Goal: Task Accomplishment & Management: Complete application form

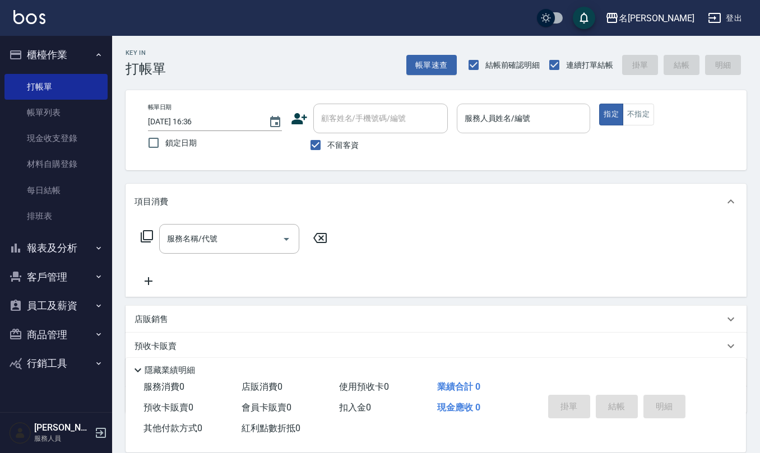
click at [462, 128] on input "服務人員姓名/編號" at bounding box center [524, 119] width 124 height 20
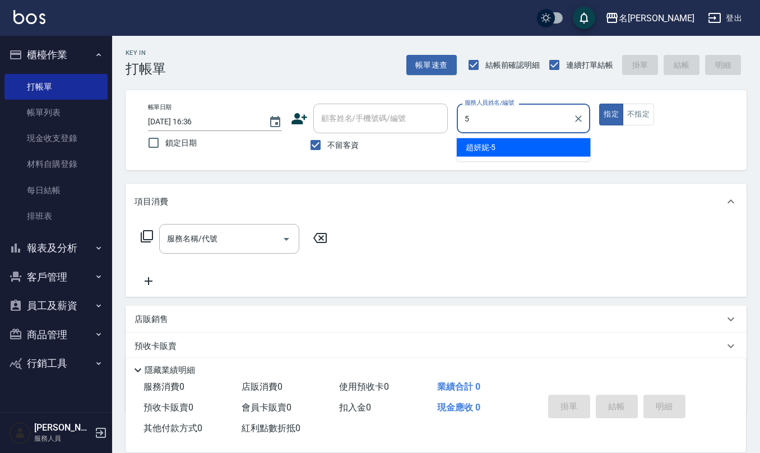
type input "[PERSON_NAME]5"
type button "true"
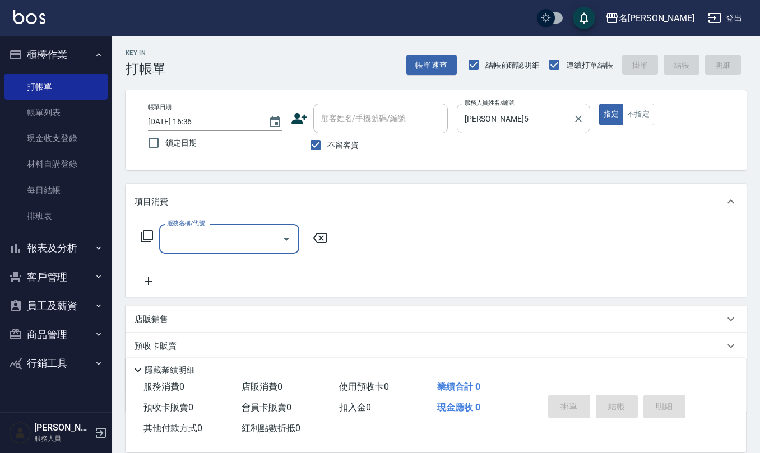
drag, startPoint x: 635, startPoint y: 112, endPoint x: 512, endPoint y: 133, distance: 125.6
click at [635, 112] on button "不指定" at bounding box center [638, 115] width 31 height 22
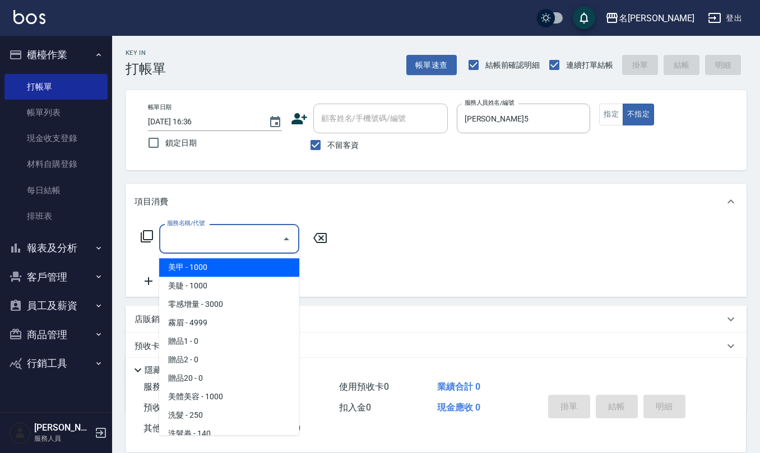
click at [205, 247] on input "服務名稱/代號" at bounding box center [220, 239] width 113 height 20
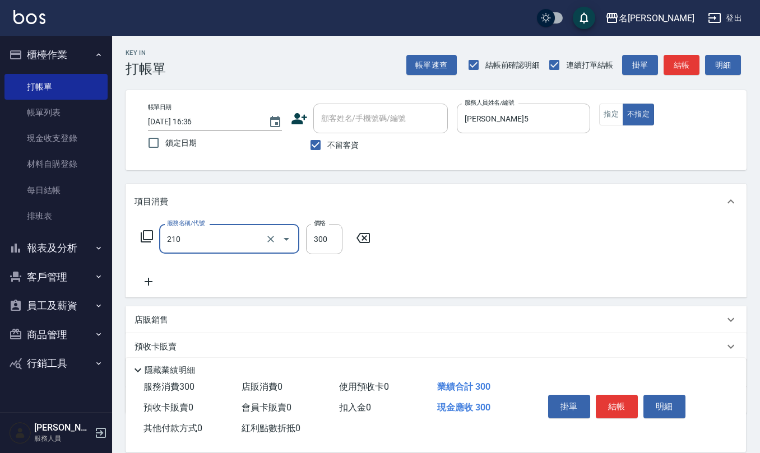
type input "歐娜洗髮精(210)"
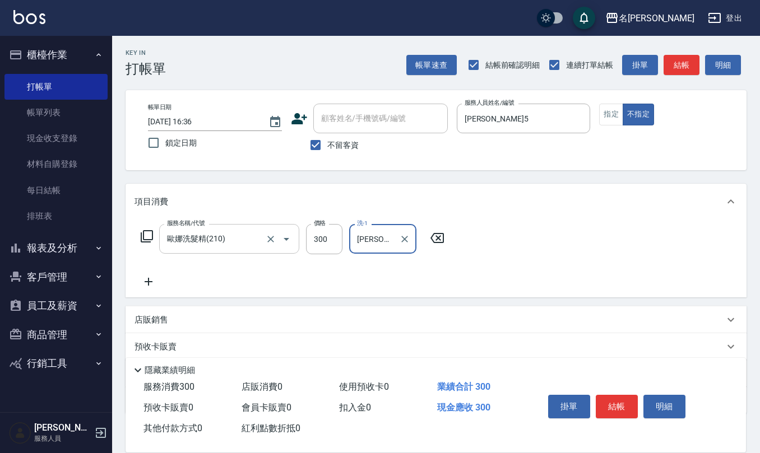
type input "[PERSON_NAME]5"
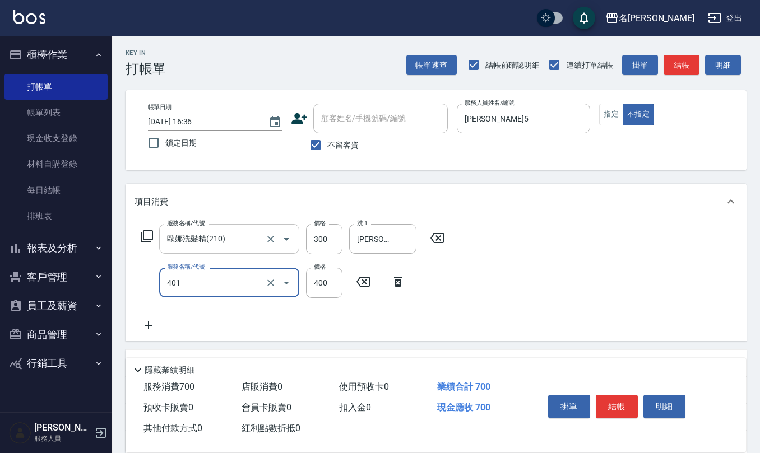
type input "剪髮(401)"
type input "200"
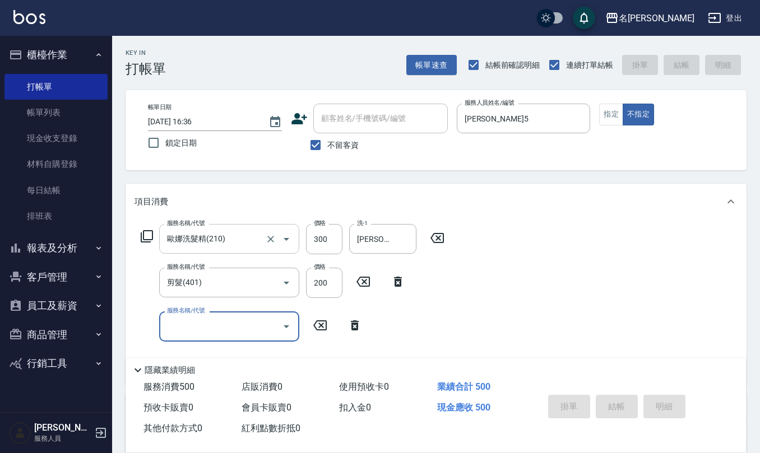
type input "[DATE] 19:18"
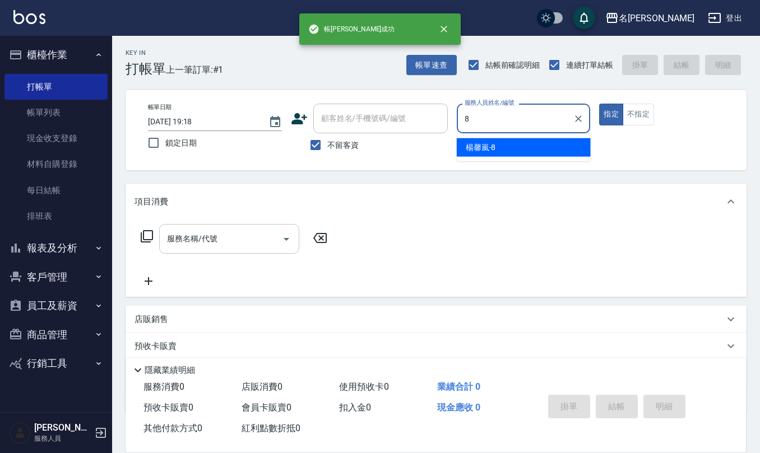
type input "[PERSON_NAME]-8"
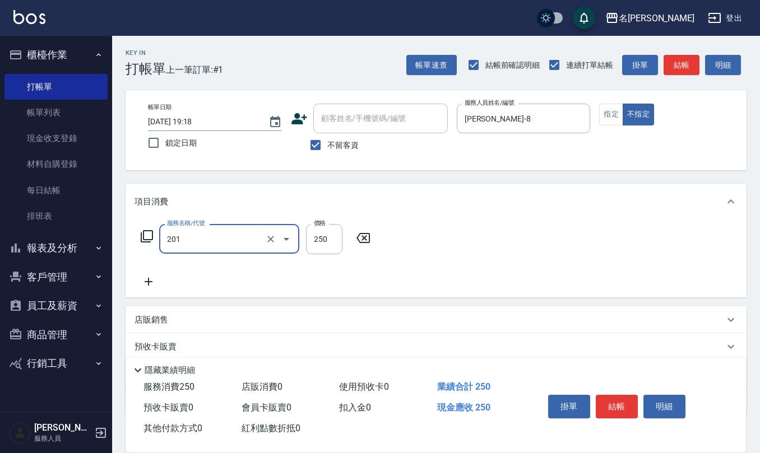
type input "洗髮(201)"
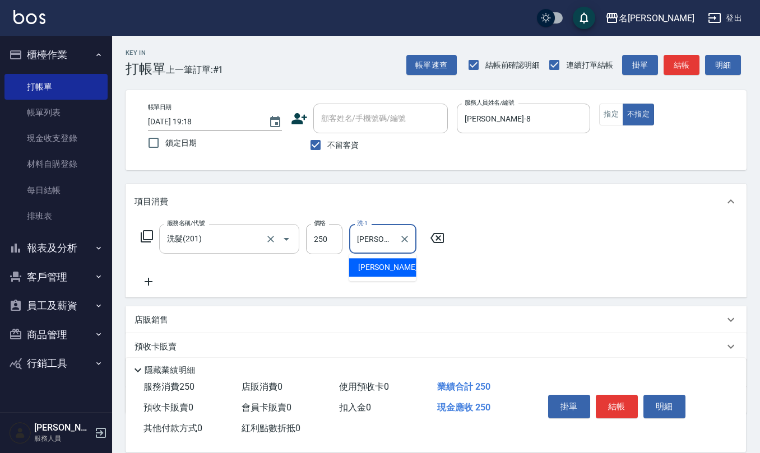
type input "[PERSON_NAME]-23"
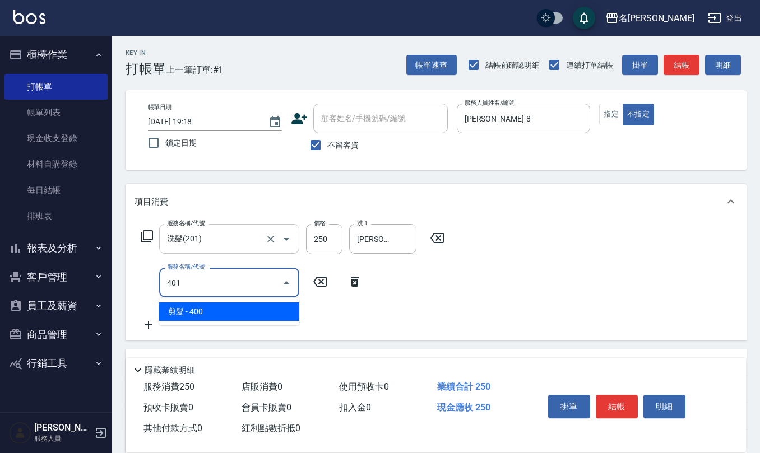
type input "剪髮(401)"
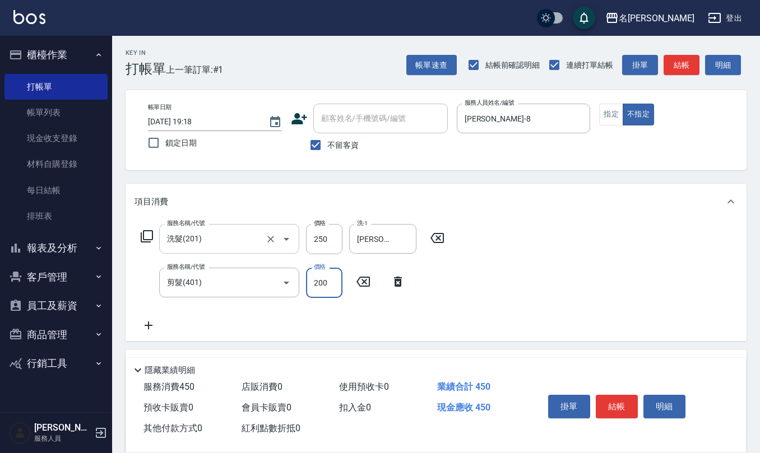
type input "200"
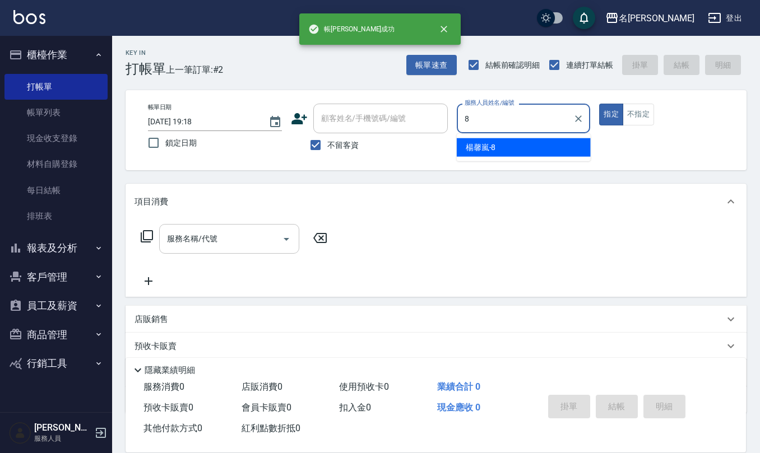
type input "[PERSON_NAME]-8"
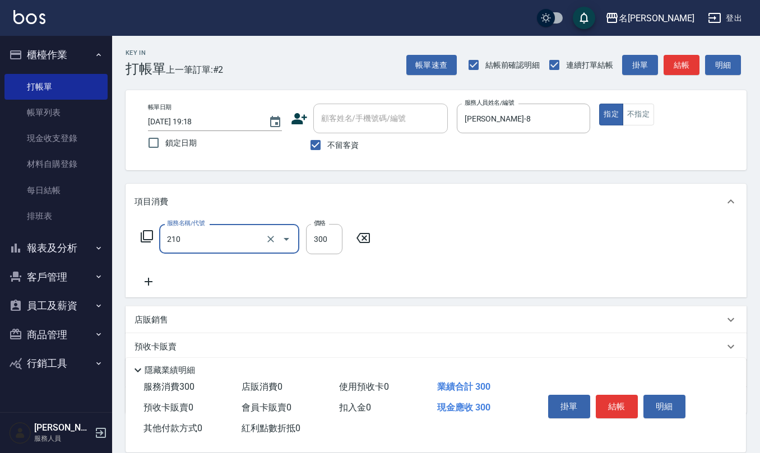
type input "歐娜洗髮精(210)"
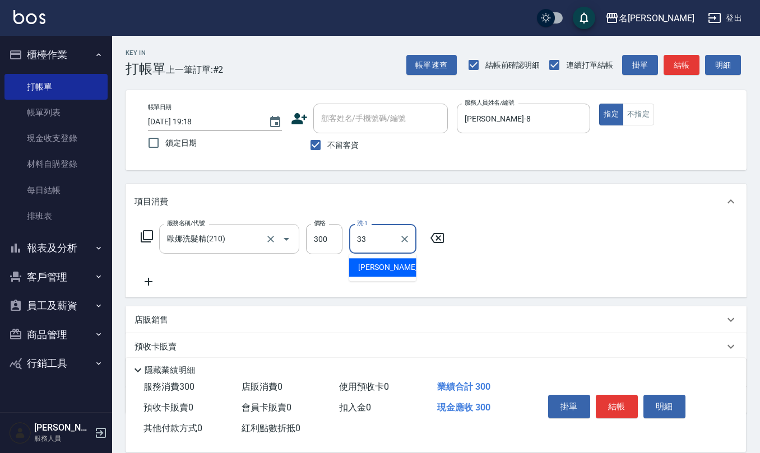
type input "[PERSON_NAME]-33"
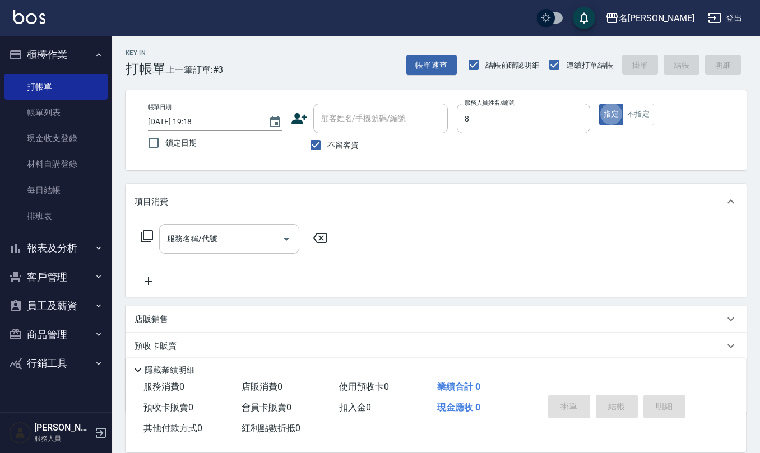
type input "[PERSON_NAME]-8"
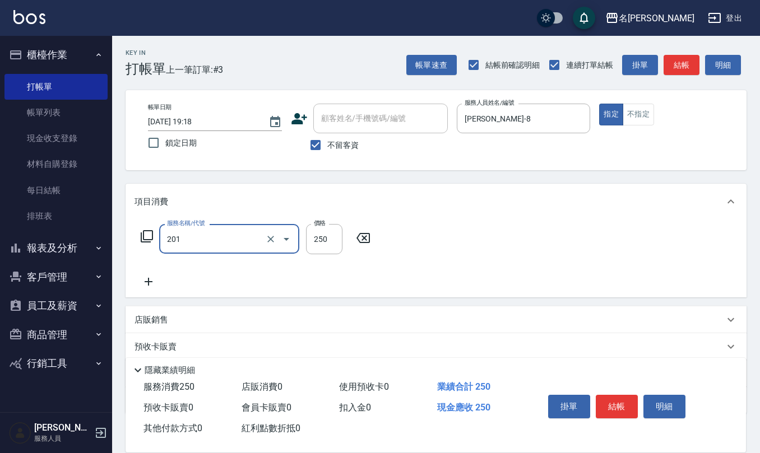
type input "洗髮(201)"
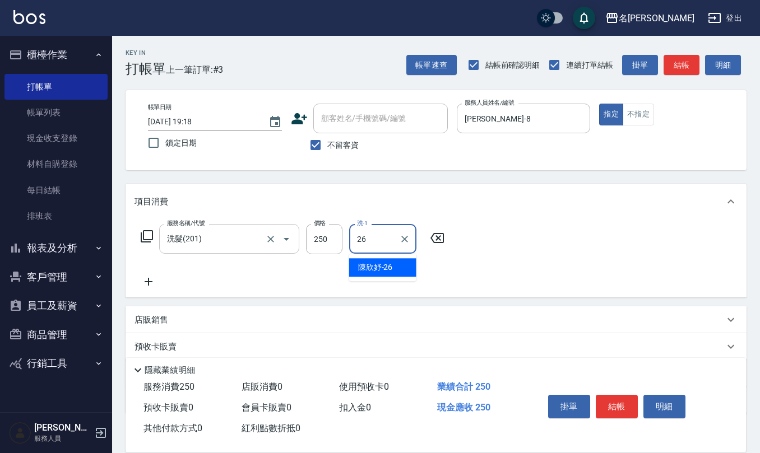
type input "[PERSON_NAME]-26"
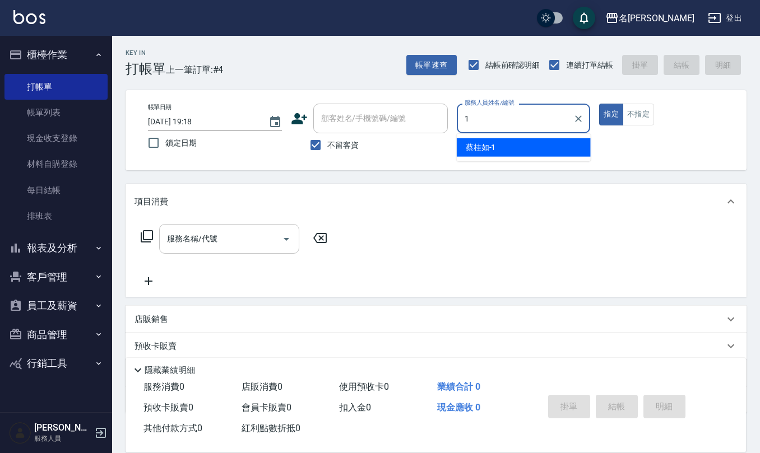
type input "[PERSON_NAME]1"
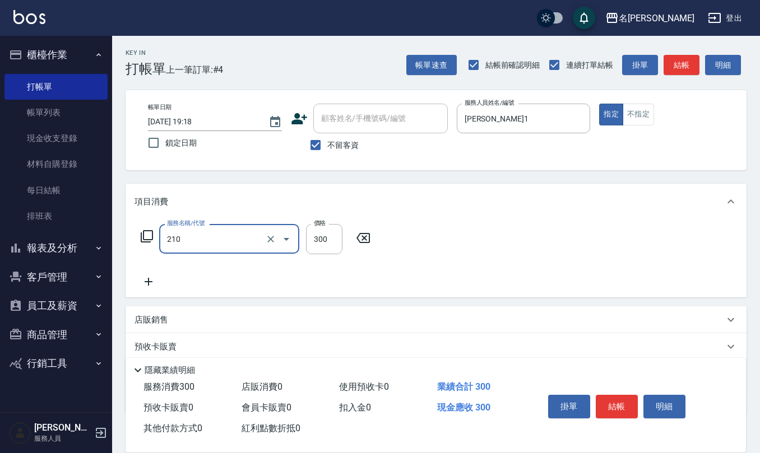
type input "歐娜洗髮精(210)"
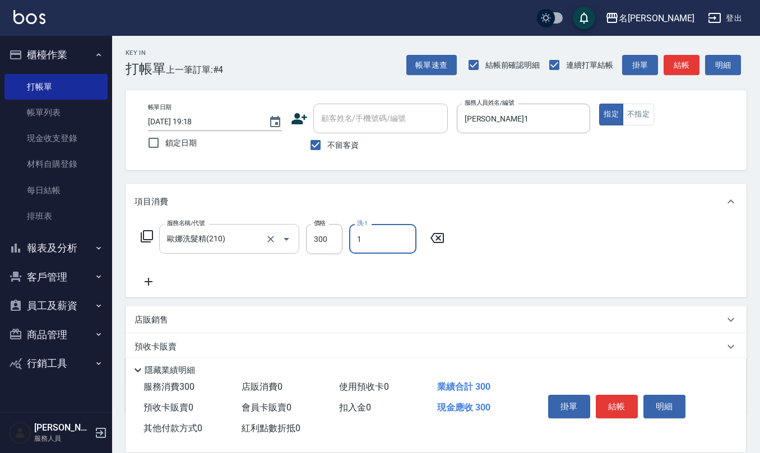
type input "[PERSON_NAME]1"
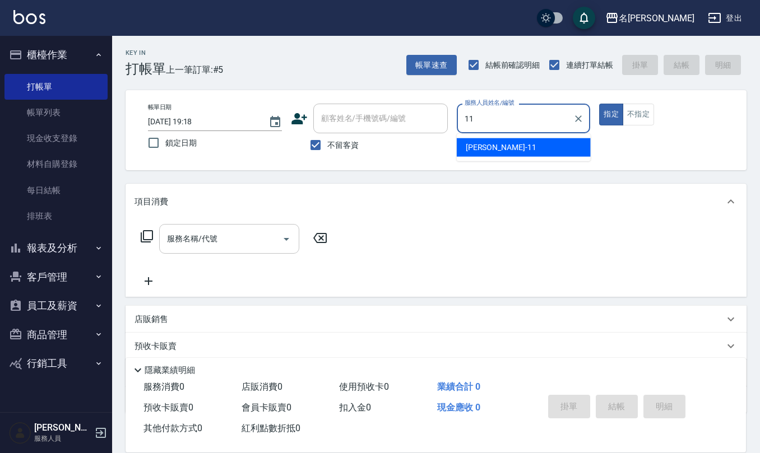
type input "[PERSON_NAME]橙-11"
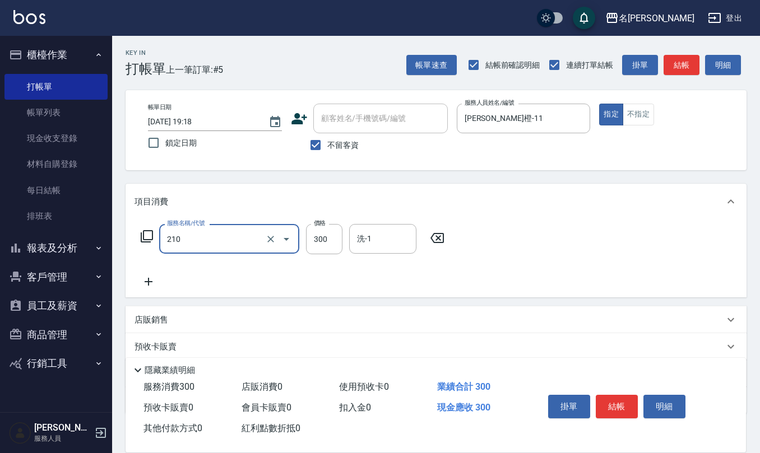
type input "歐娜洗髮精(210)"
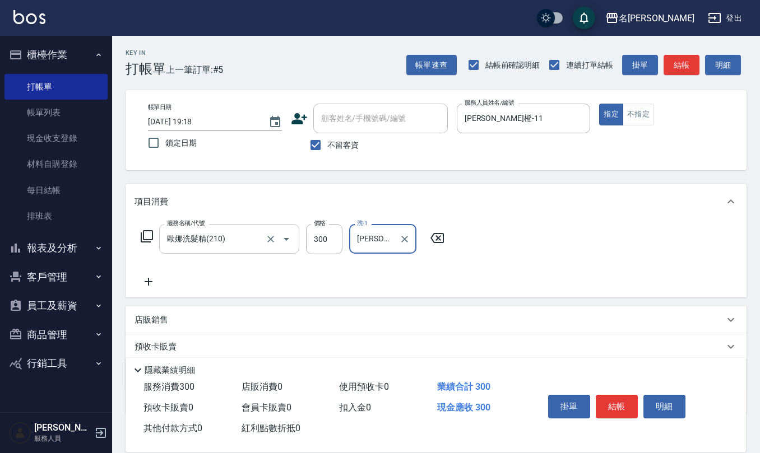
type input "[PERSON_NAME]橙-11"
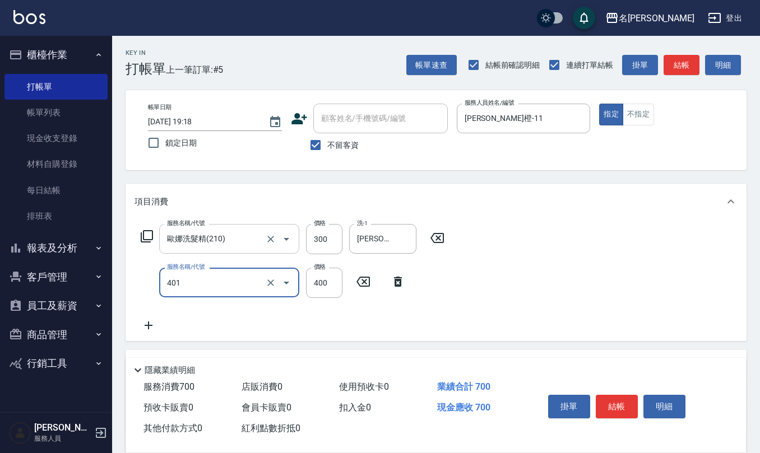
type input "剪髮(401)"
type input "225"
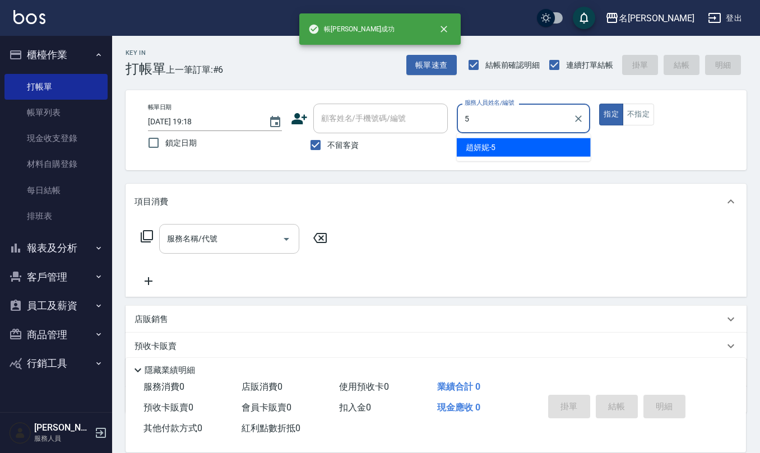
type input "[PERSON_NAME]5"
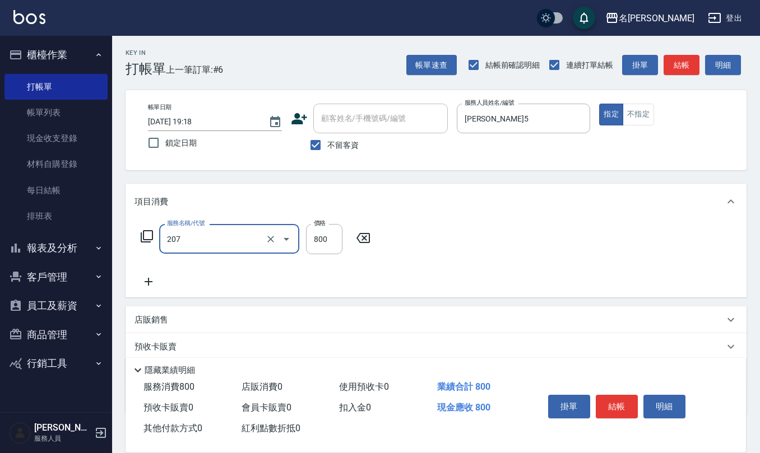
type input "清潔洗(207)"
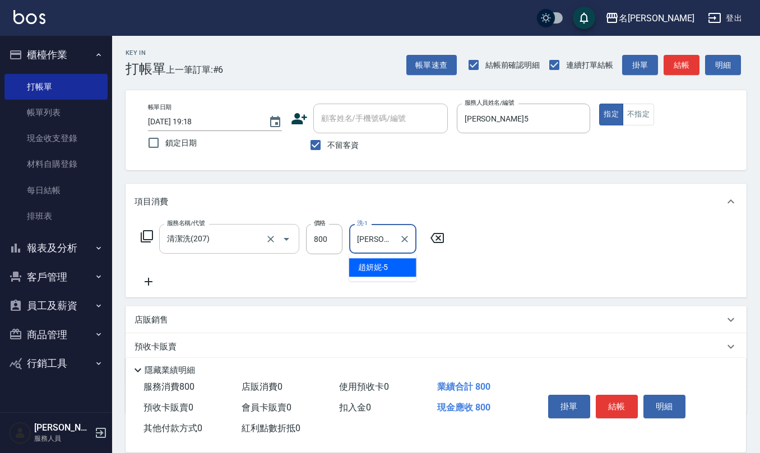
type input "[PERSON_NAME]5"
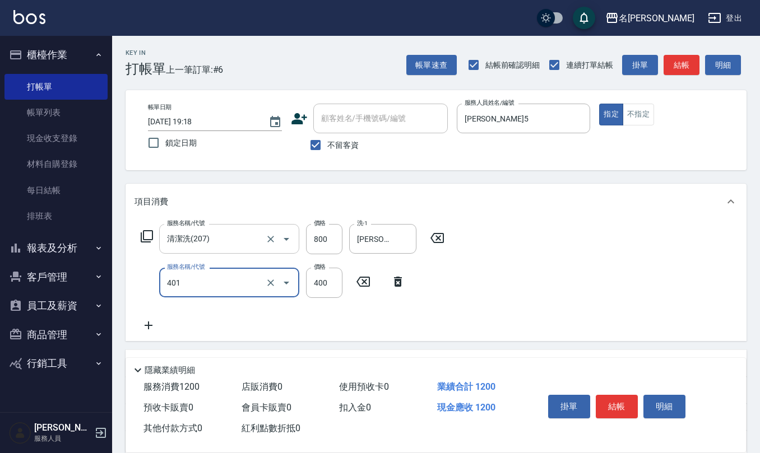
type input "剪髮(401)"
type input "250"
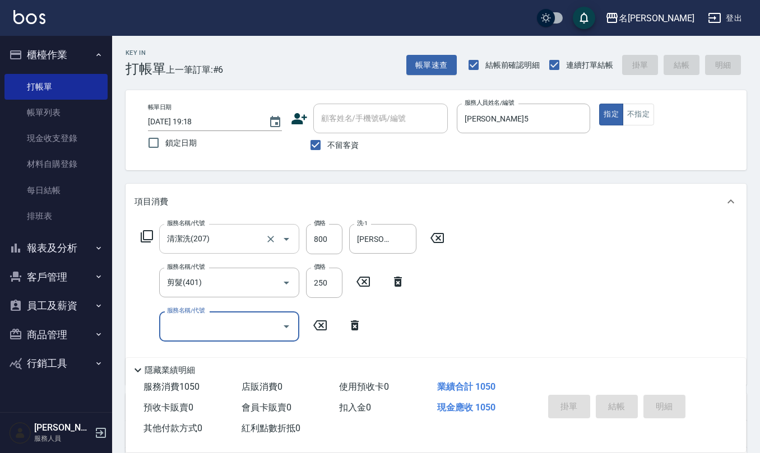
type input "[DATE] 19:19"
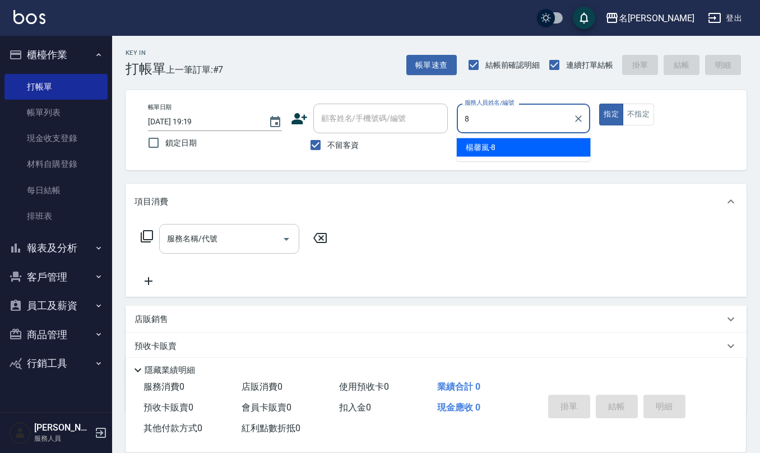
type input "[PERSON_NAME]-8"
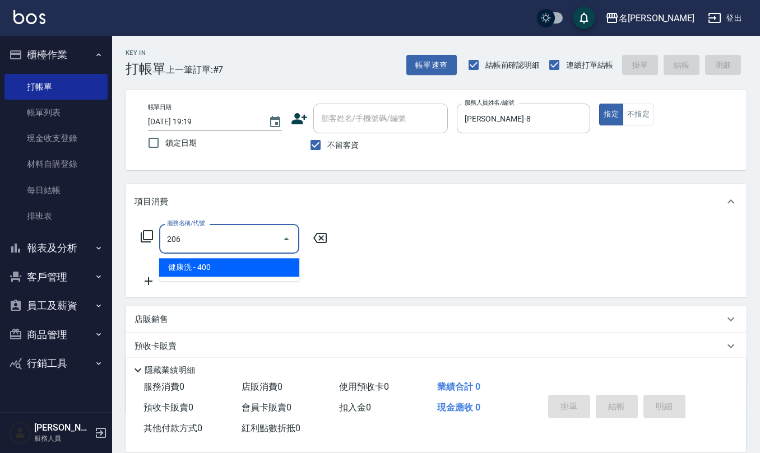
type input "健康洗(206)"
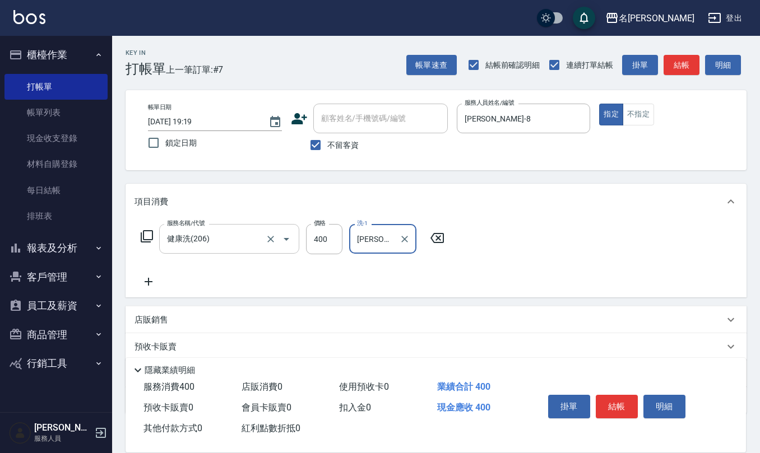
type input "[PERSON_NAME]-26"
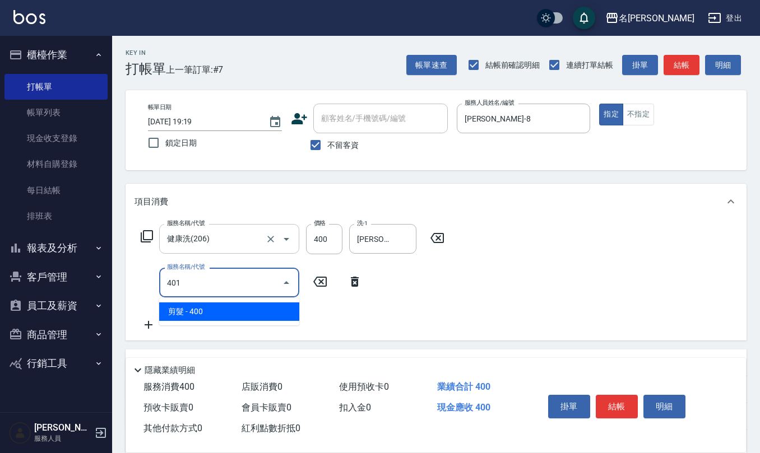
type input "剪髮(401)"
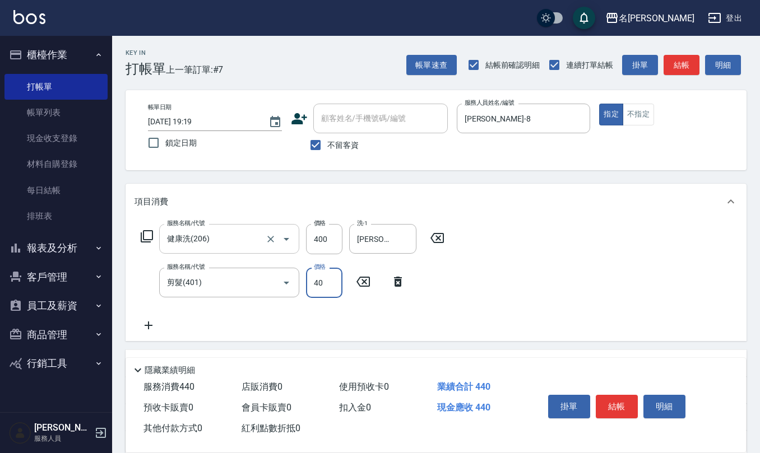
type input "400"
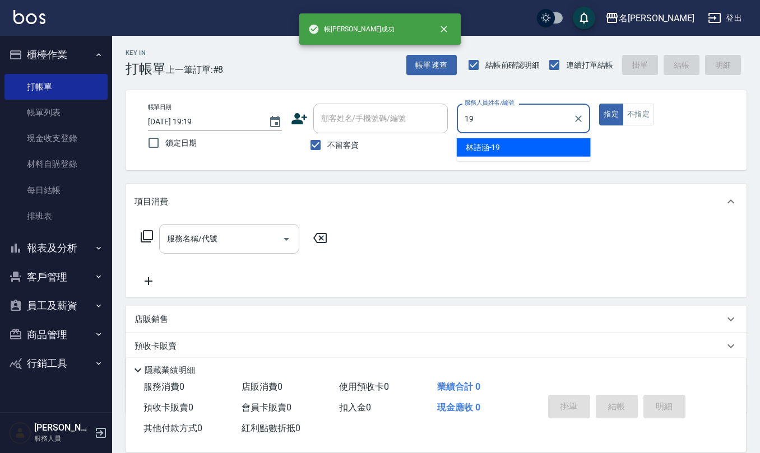
type input "[PERSON_NAME]-19"
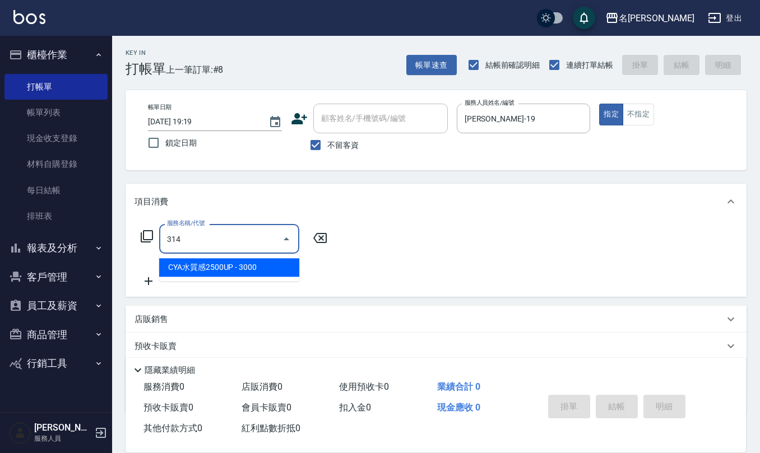
type input "CYA水質感2500UP(314)"
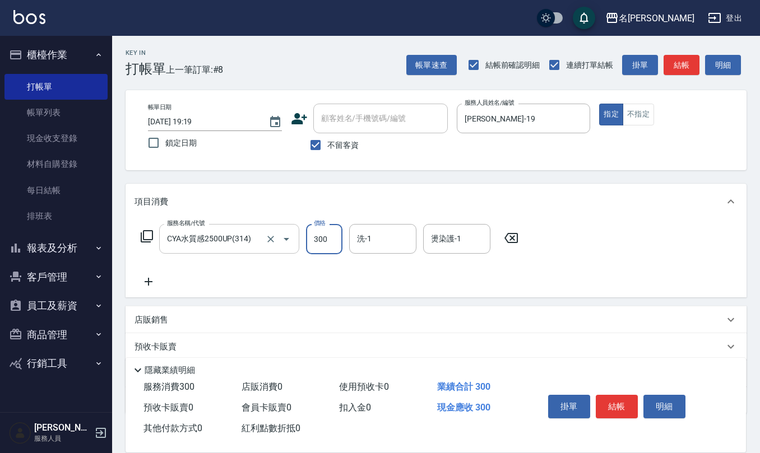
type input "3000"
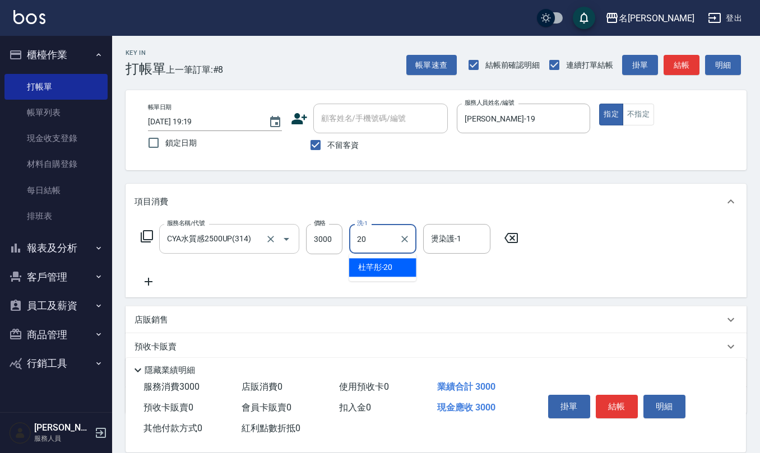
type input "[PERSON_NAME]-20"
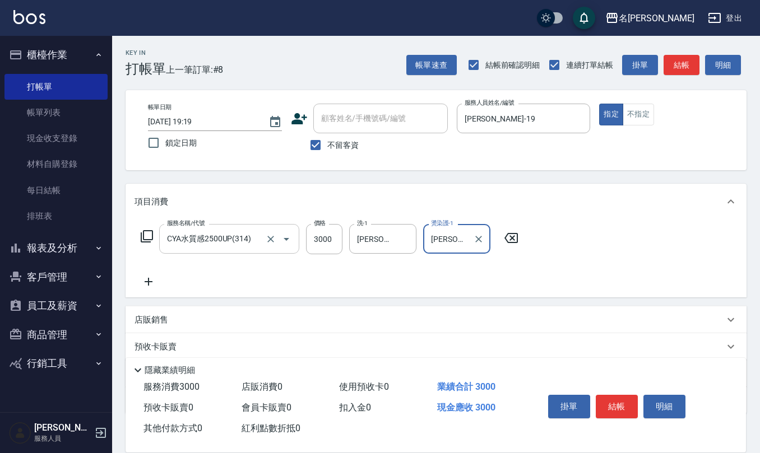
type input "[PERSON_NAME]-20"
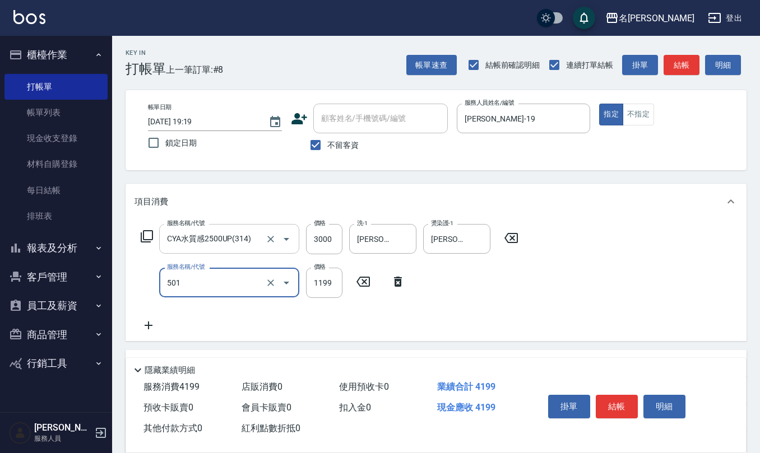
type input "染髮(501)"
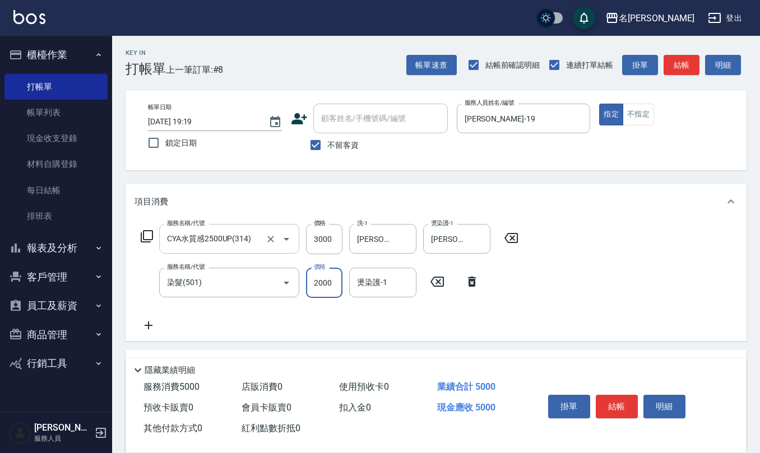
type input "2000"
type input "[PERSON_NAME]-20"
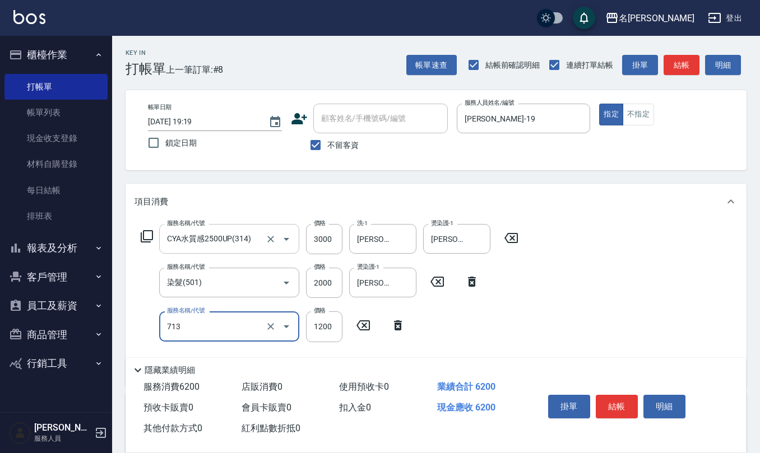
type input "水樣結構式1200(713)"
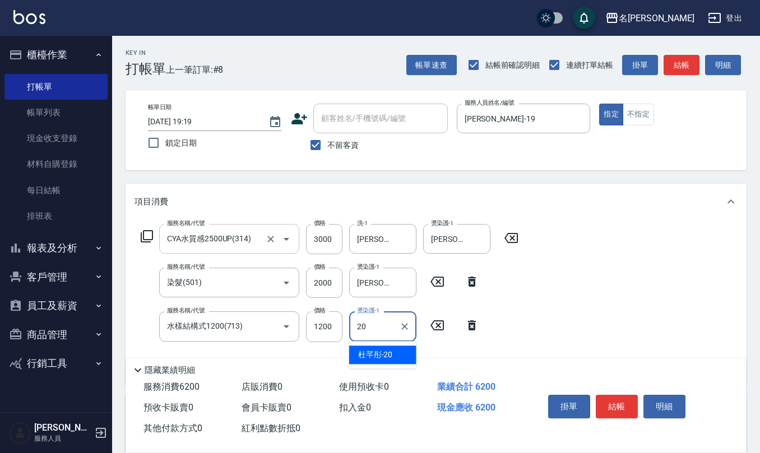
type input "[PERSON_NAME]-20"
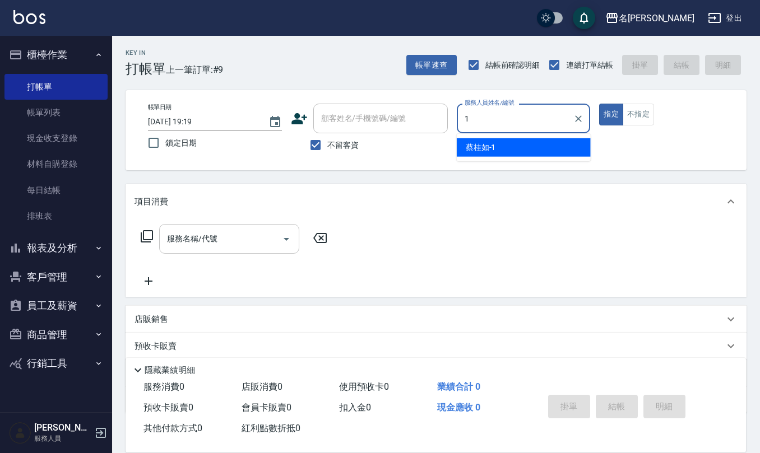
type input "[PERSON_NAME]1"
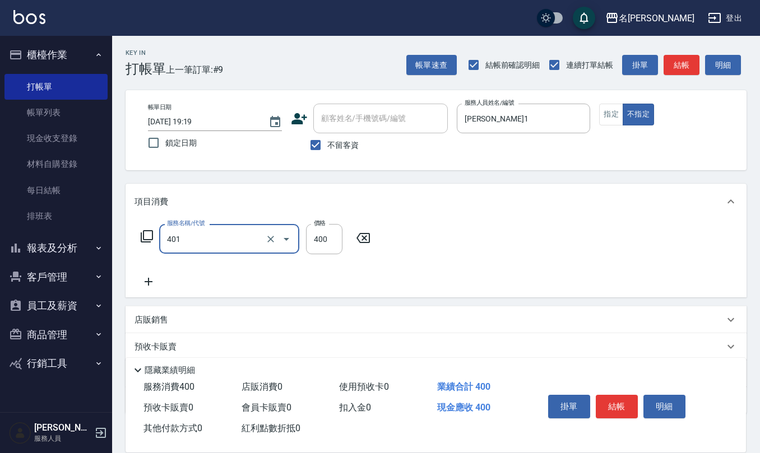
type input "剪髮(401)"
type input "50"
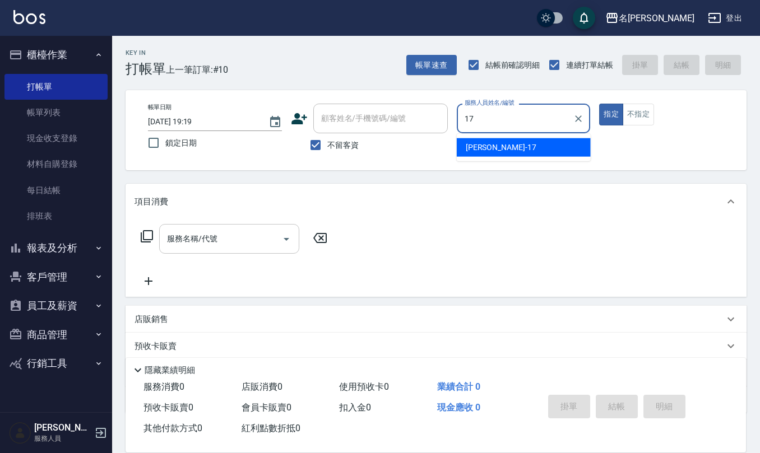
type input "[PERSON_NAME]-17"
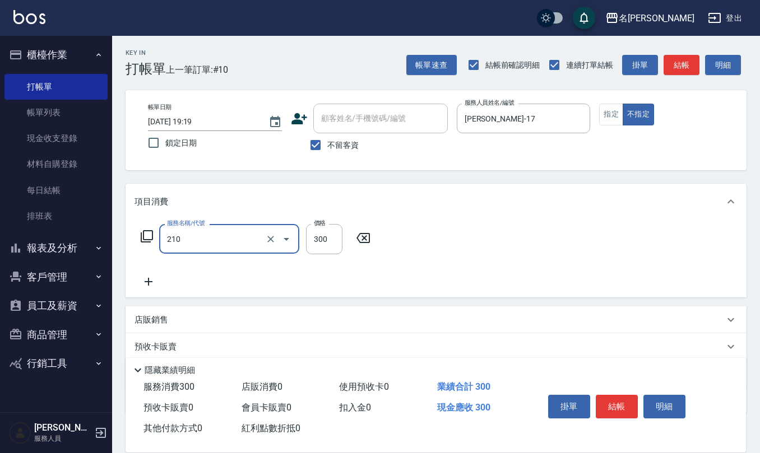
type input "歐娜洗髮精(210)"
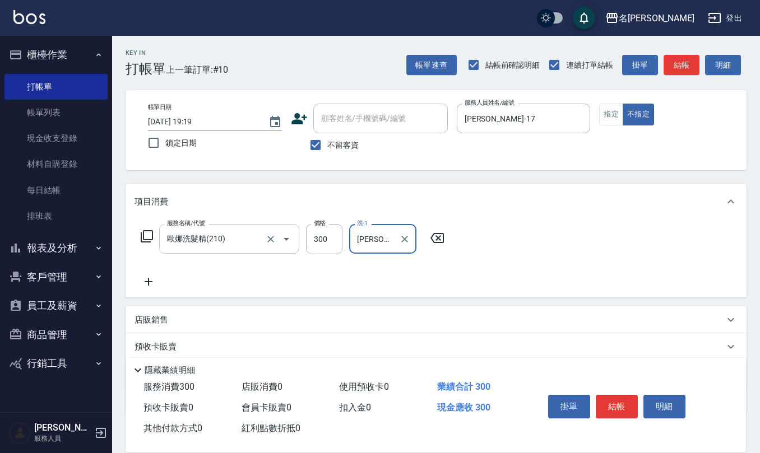
type input "[PERSON_NAME]-26"
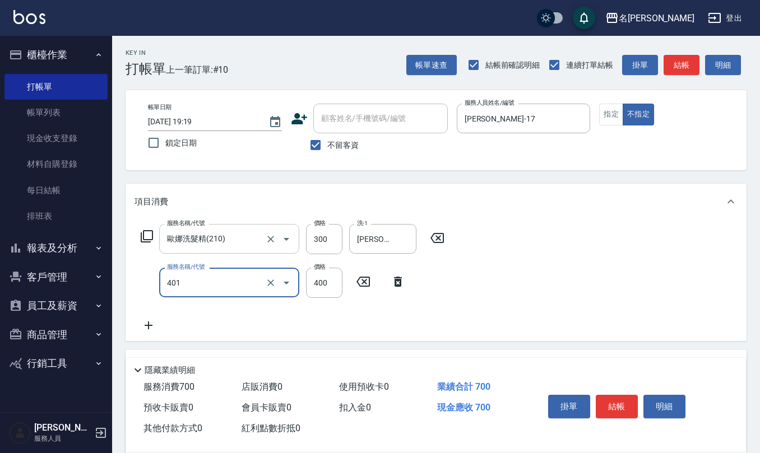
type input "剪髮(401)"
type input "200"
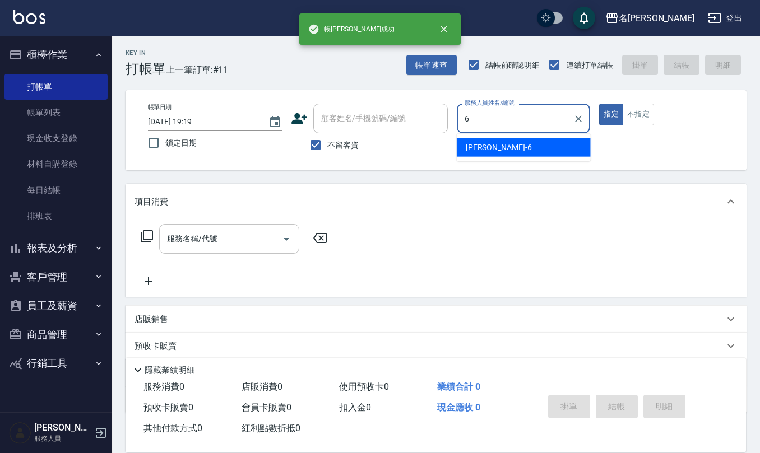
type input "[PERSON_NAME]-6"
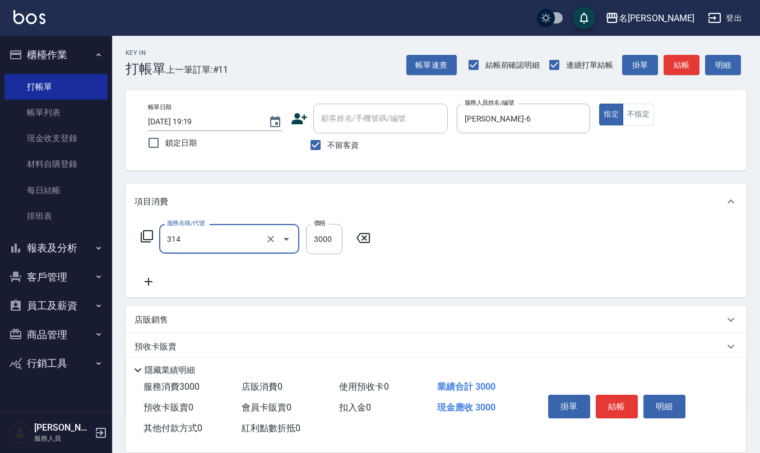
type input "CYA水質感2500UP(314)"
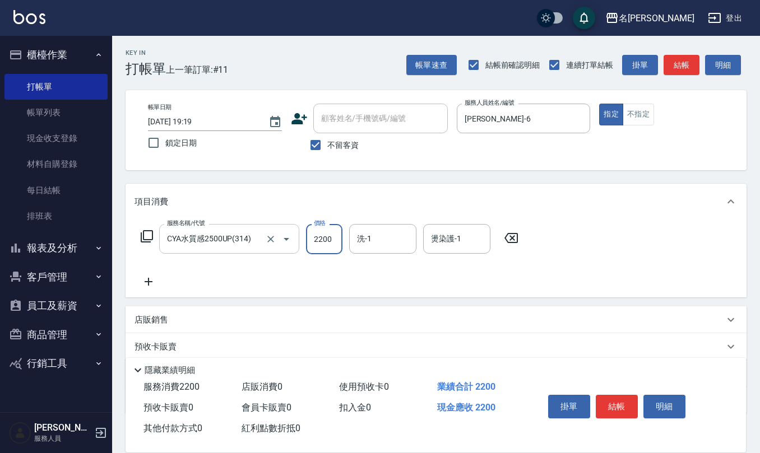
type input "2200"
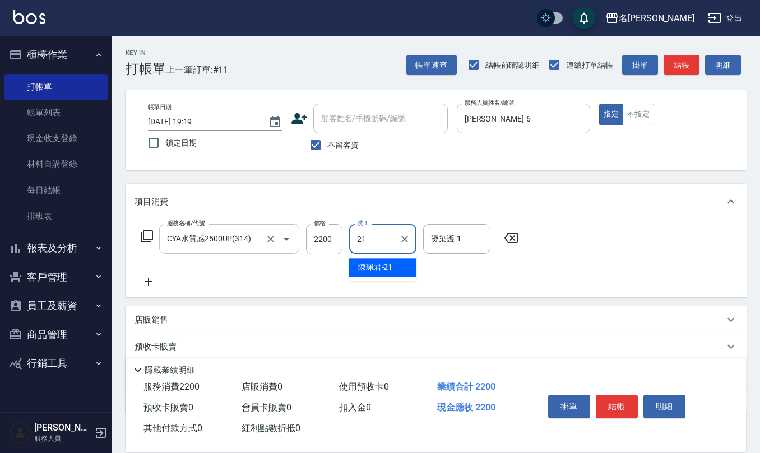
type input "[PERSON_NAME]-21"
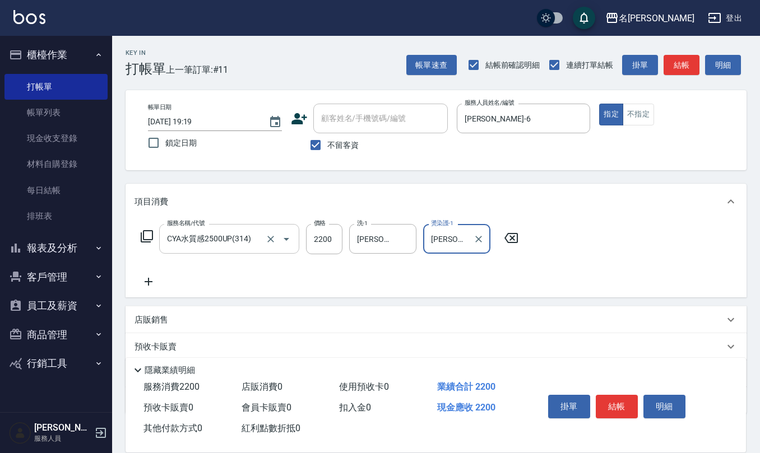
type input "[PERSON_NAME]-21"
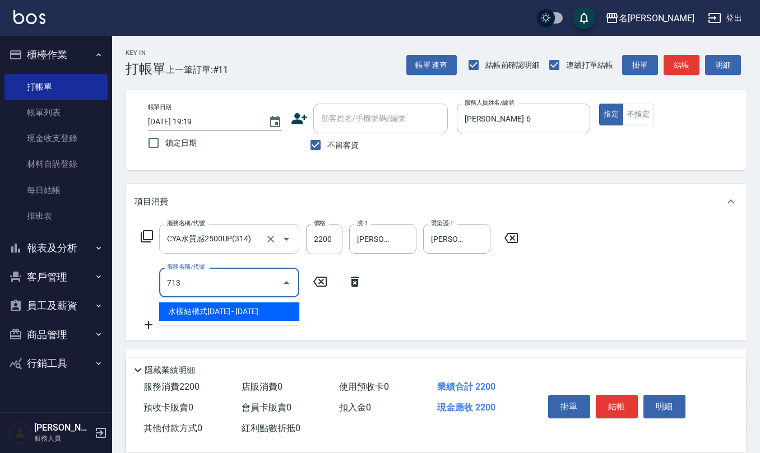
type input "水樣結構式1200(713)"
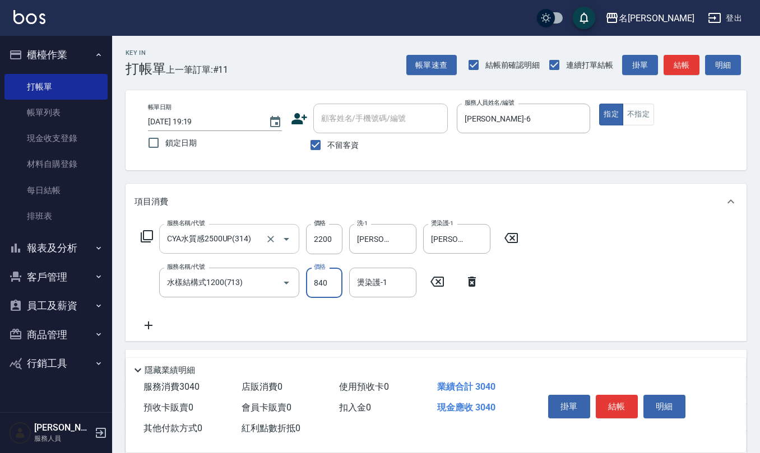
type input "840"
type input "[PERSON_NAME]-21"
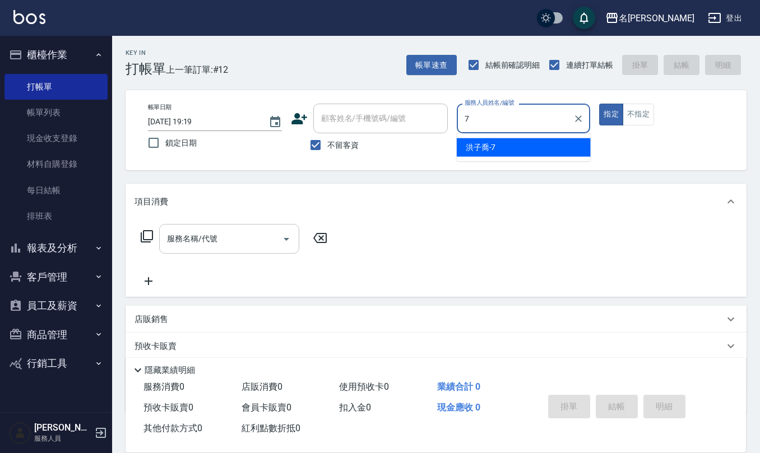
type input "[PERSON_NAME]-7"
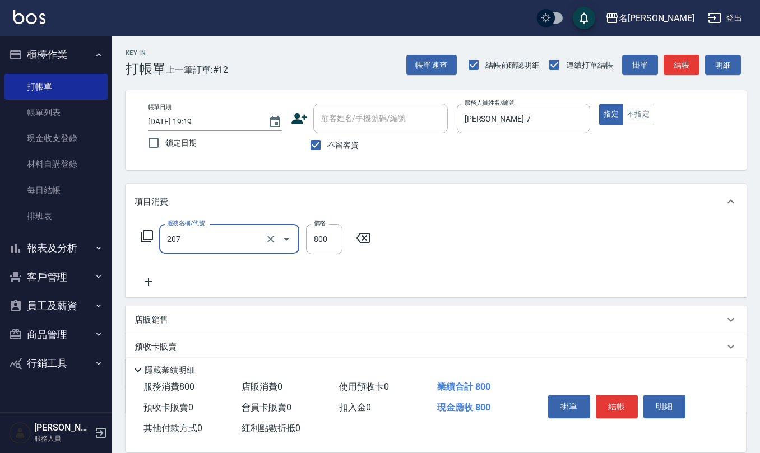
type input "清潔洗(207)"
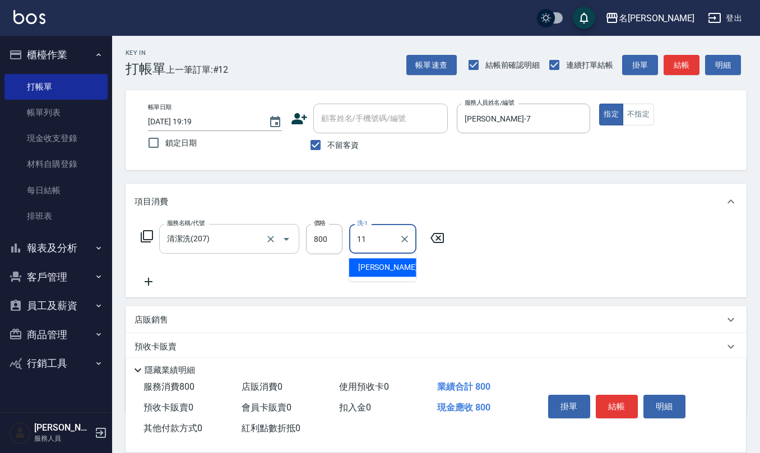
type input "[PERSON_NAME]橙-11"
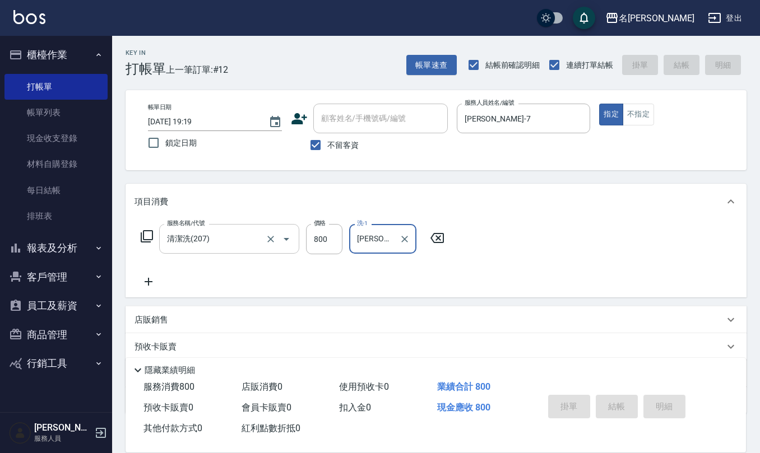
type input "[DATE] 19:20"
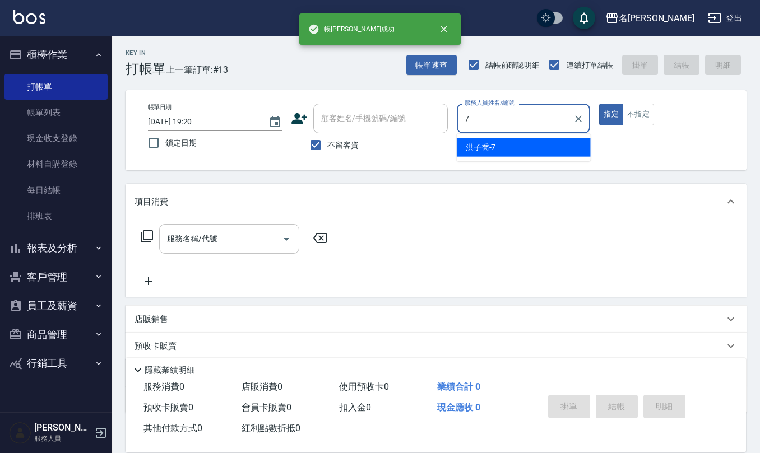
type input "[PERSON_NAME]-7"
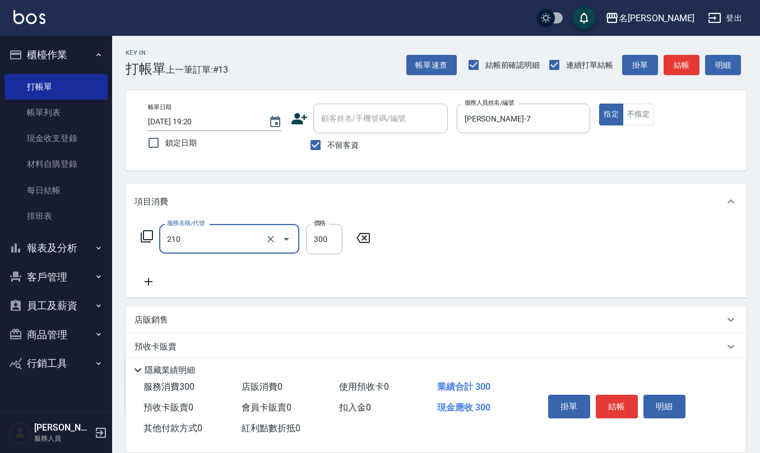
type input "歐娜洗髮精(210)"
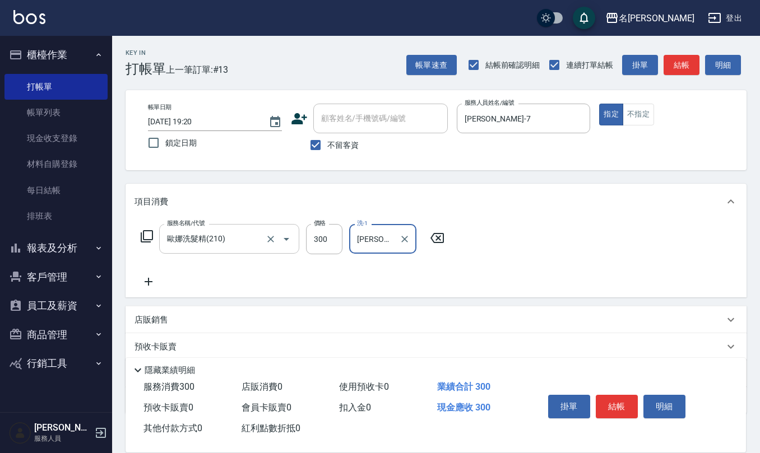
type input "[PERSON_NAME]-23"
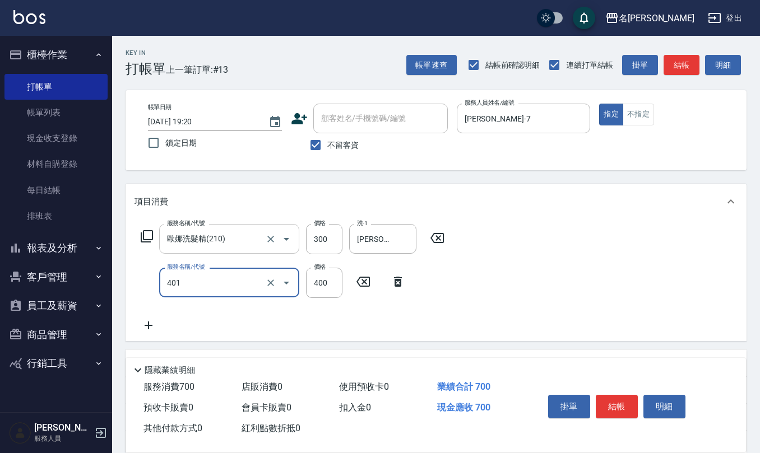
type input "剪髮(401)"
type input "300"
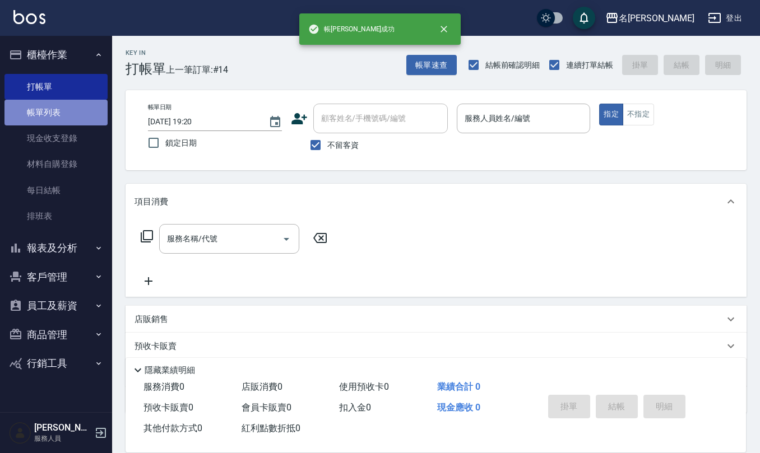
click at [63, 110] on link "帳單列表" at bounding box center [55, 113] width 103 height 26
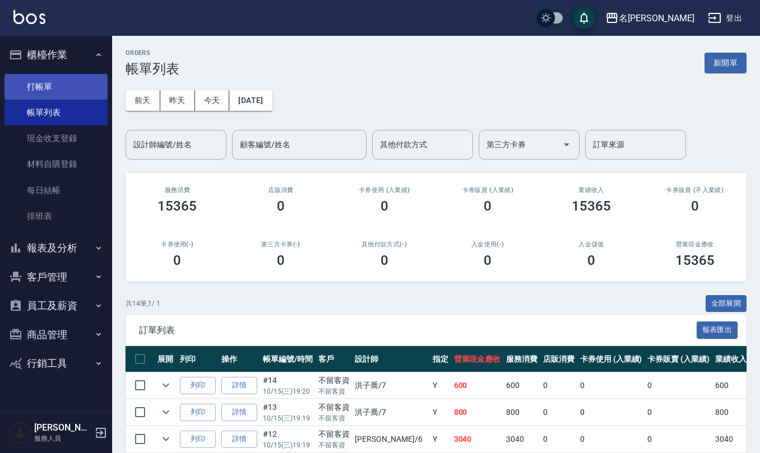
click at [73, 87] on link "打帳單" at bounding box center [55, 87] width 103 height 26
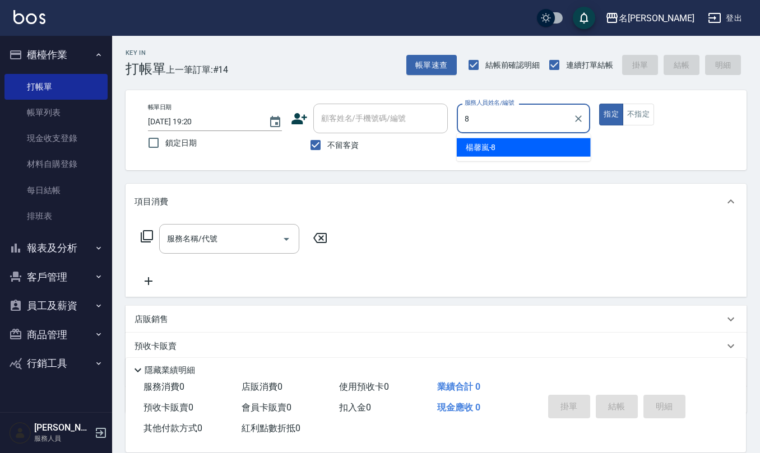
type input "[PERSON_NAME]-8"
type button "true"
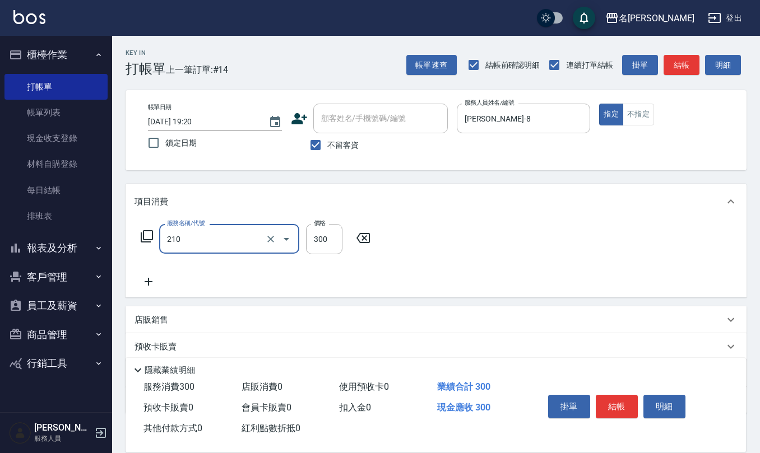
type input "歐娜洗髮精(210)"
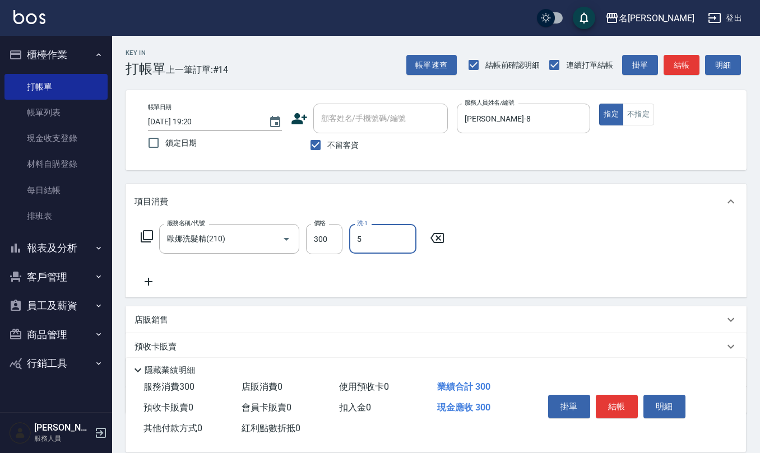
type input "[PERSON_NAME]5"
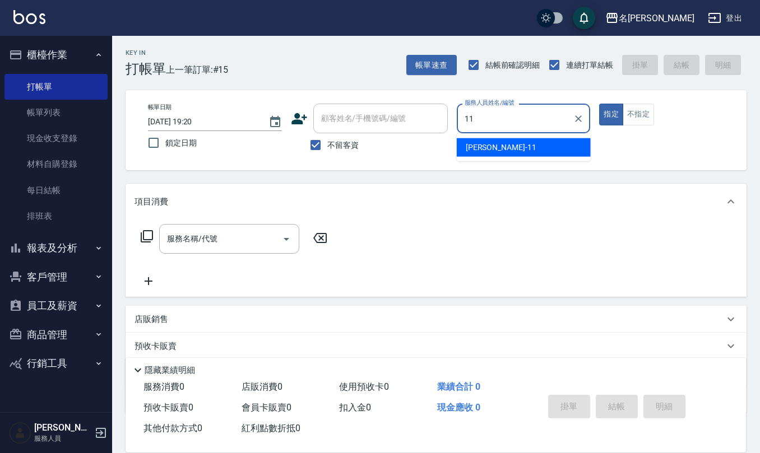
type input "[PERSON_NAME]橙-11"
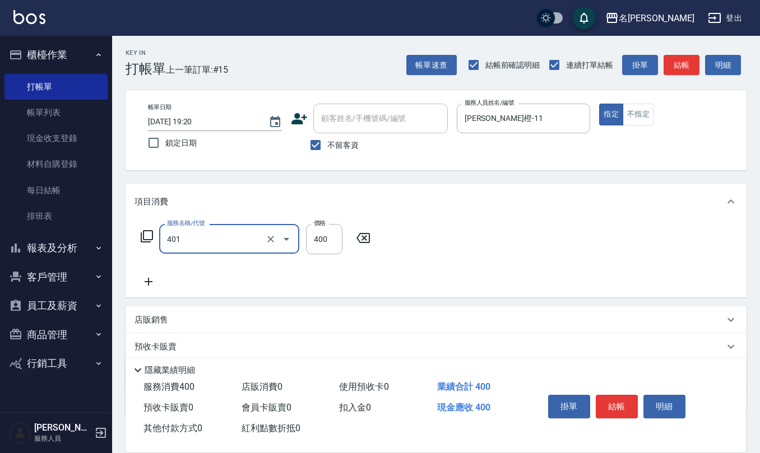
type input "剪髮(401)"
type input "250"
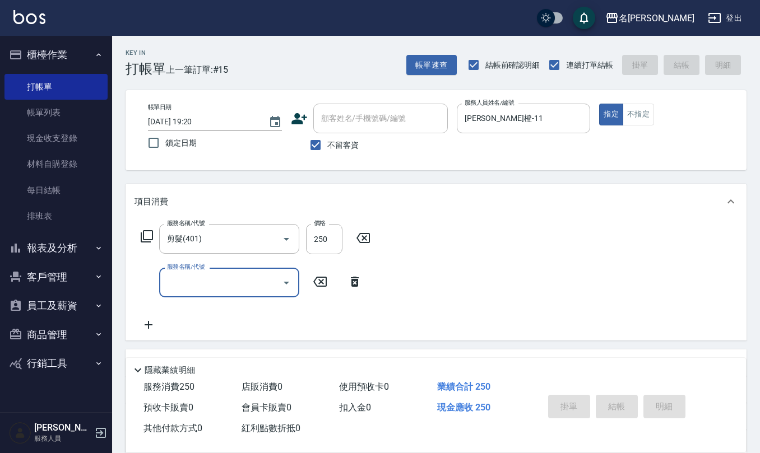
type input "[DATE] 19:21"
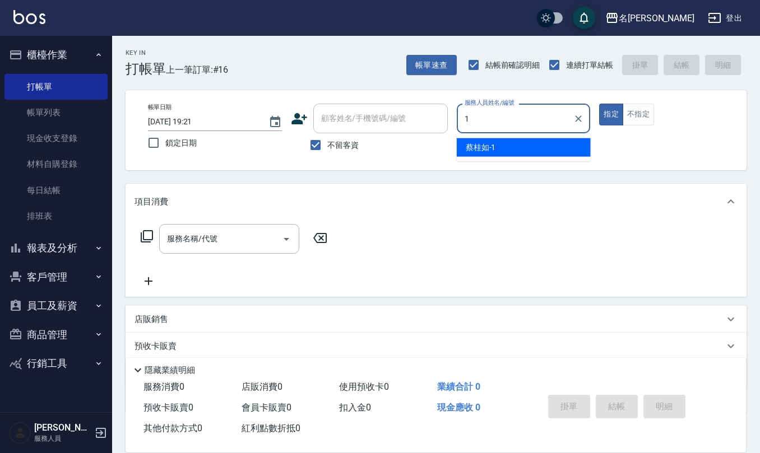
type input "[PERSON_NAME]1"
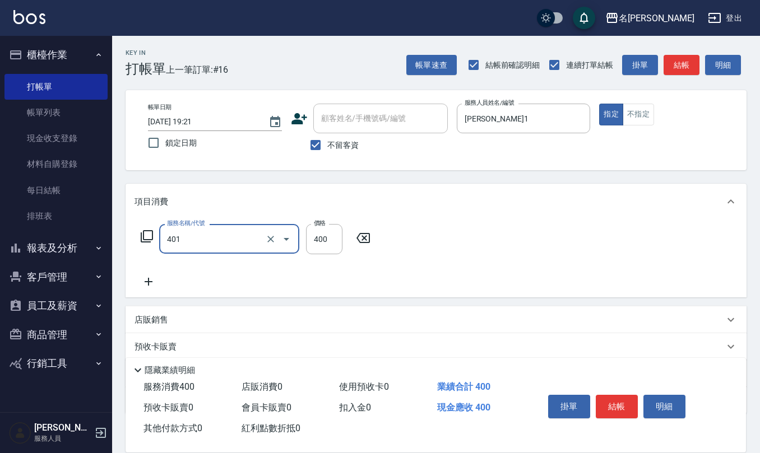
type input "剪髮(401)"
type input "405"
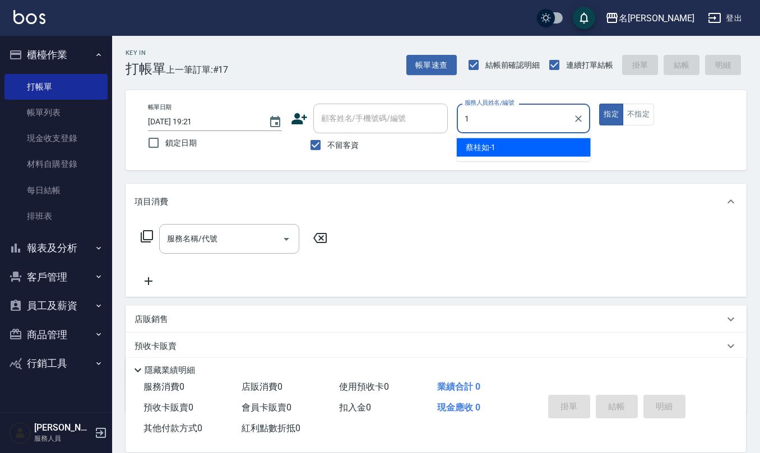
type input "[PERSON_NAME]1"
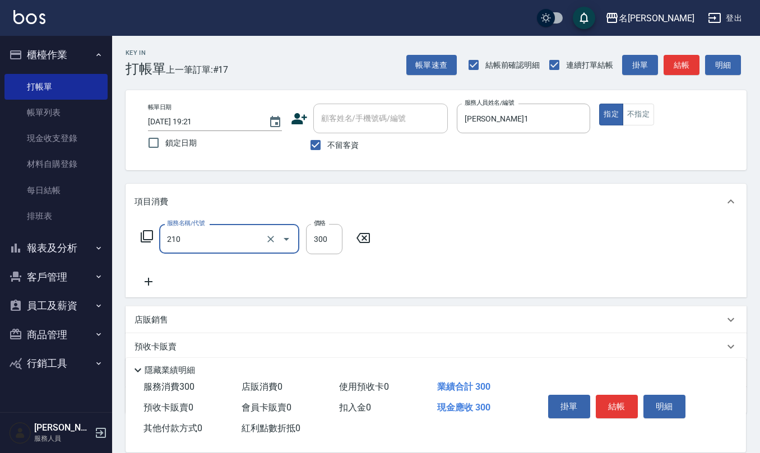
type input "歐娜洗髮精(210)"
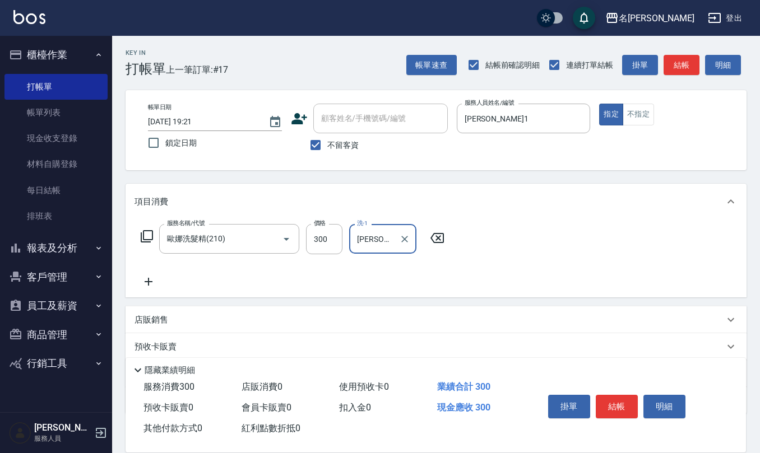
type input "[PERSON_NAME]-26"
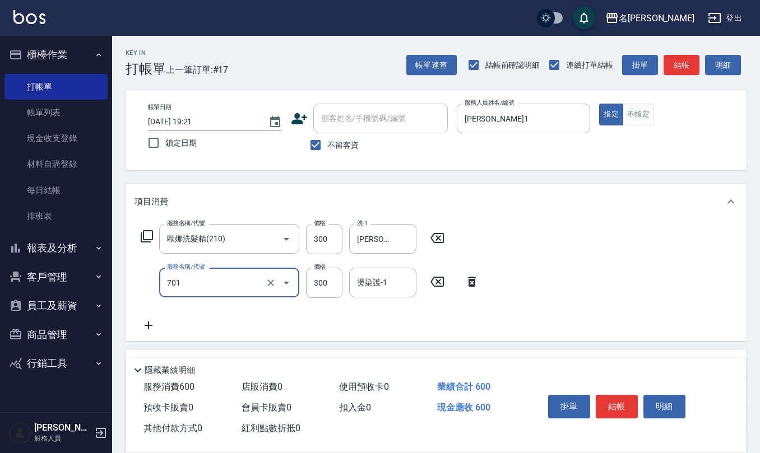
type input "自備護髮(701)"
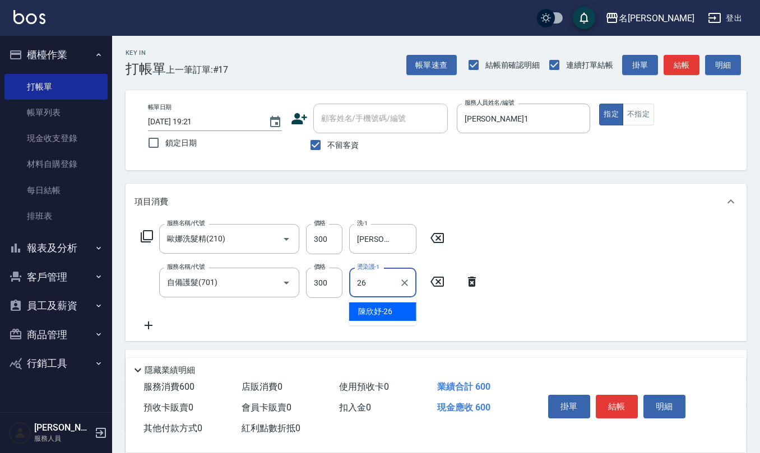
type input "[PERSON_NAME]-26"
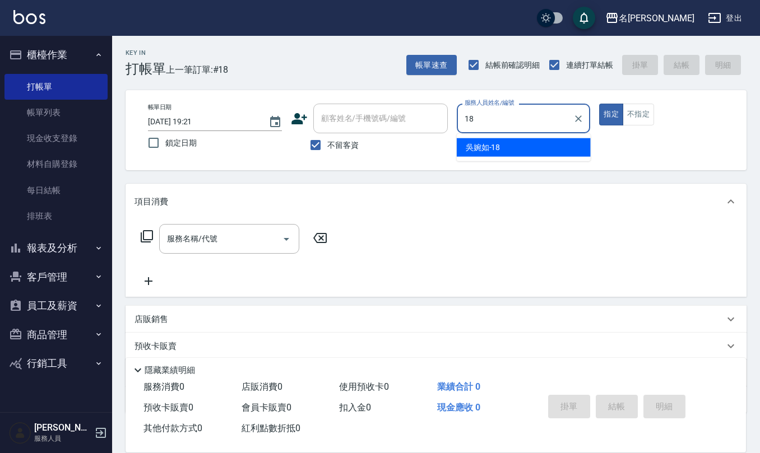
type input "[PERSON_NAME]-18"
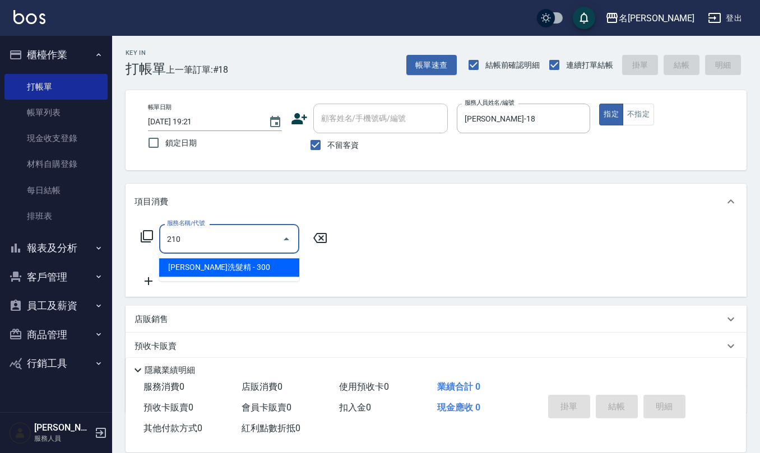
type input "歐娜洗髮精(210)"
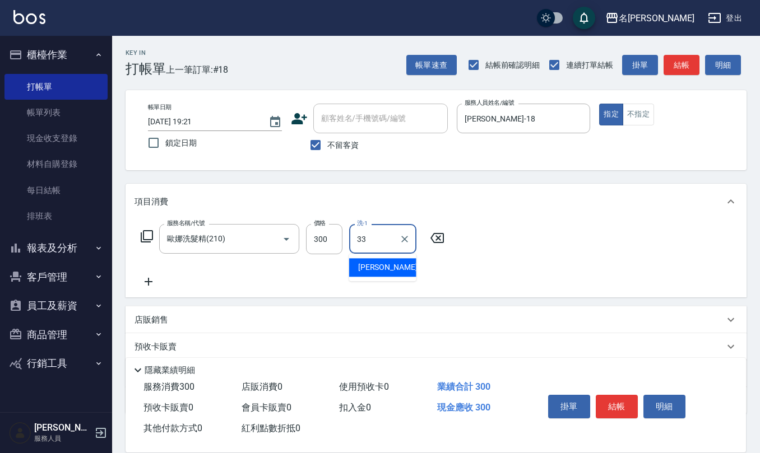
type input "[PERSON_NAME]-33"
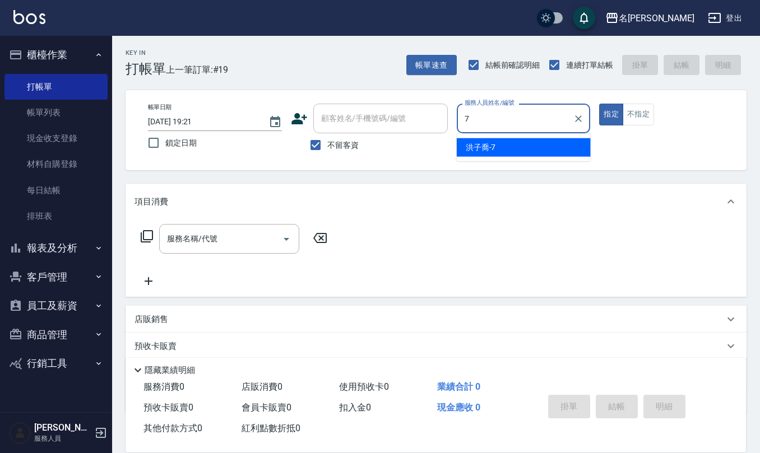
type input "[PERSON_NAME]-7"
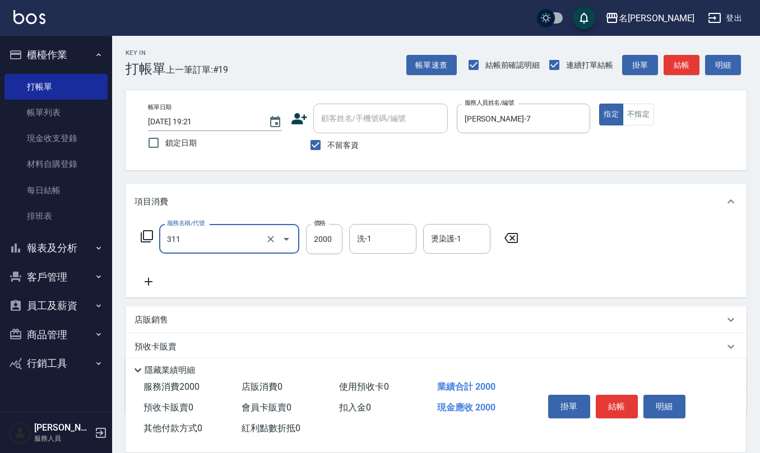
type input "生化離子燙2000(311)"
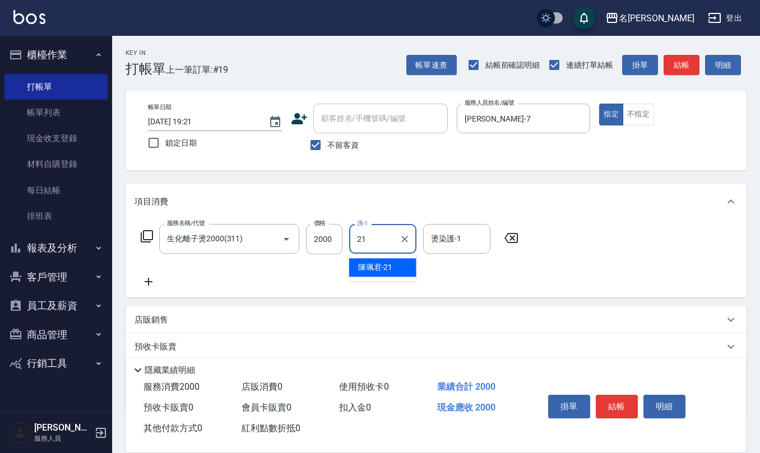
type input "[PERSON_NAME]-21"
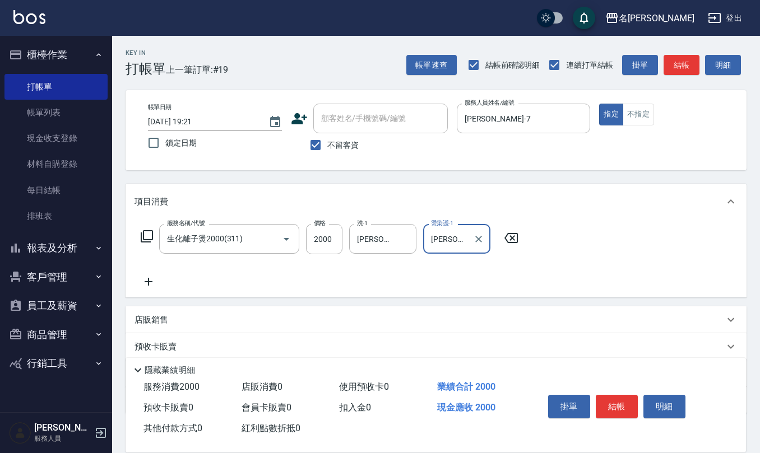
type input "[PERSON_NAME]-21"
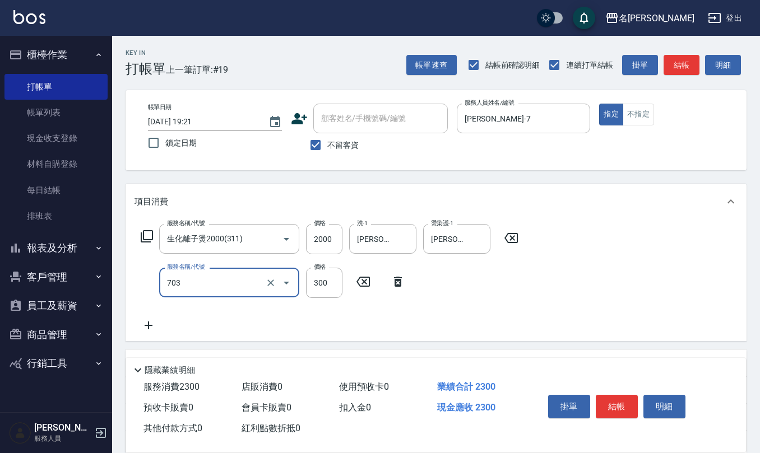
type input "(1236)設計師(703)"
type input "500"
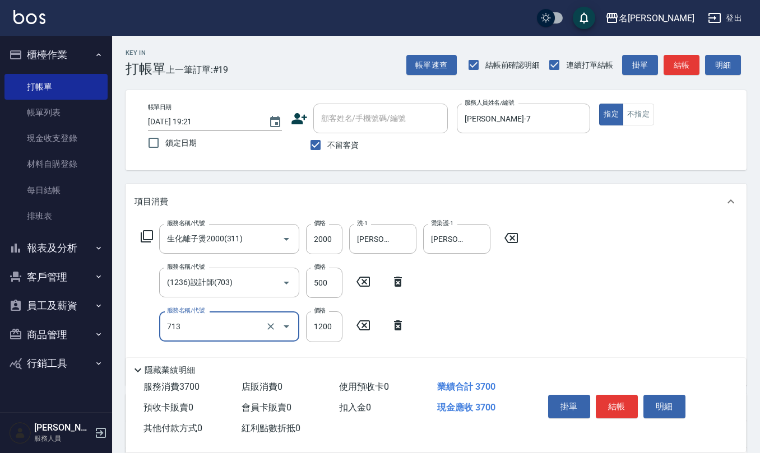
type input "水樣結構式1200(713)"
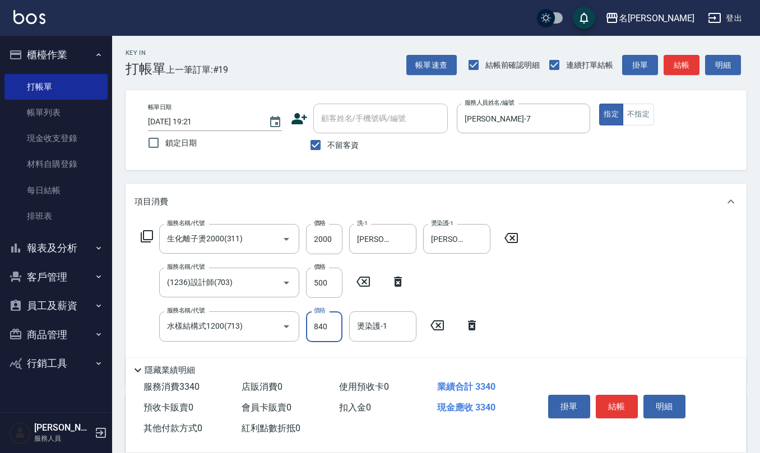
type input "840"
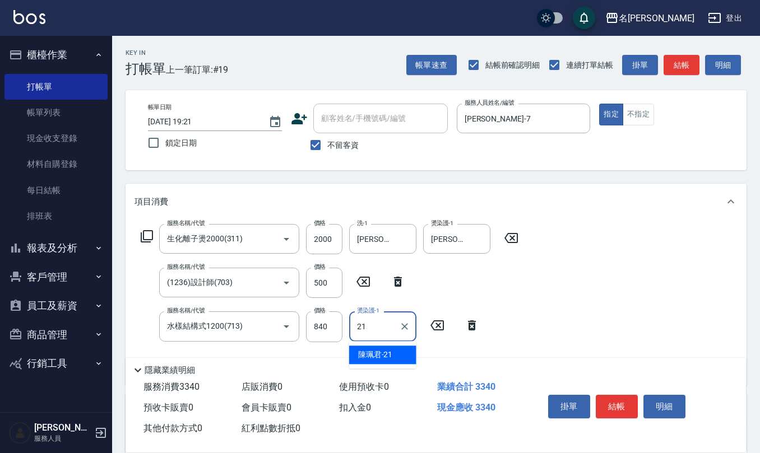
type input "[PERSON_NAME]-21"
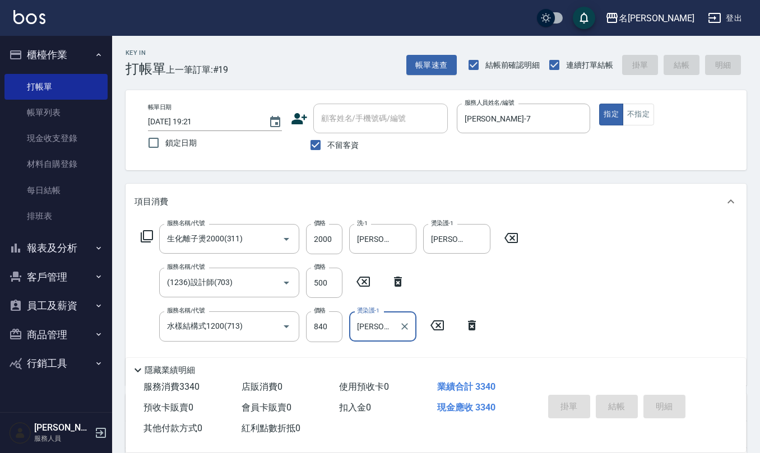
type input "[DATE] 19:22"
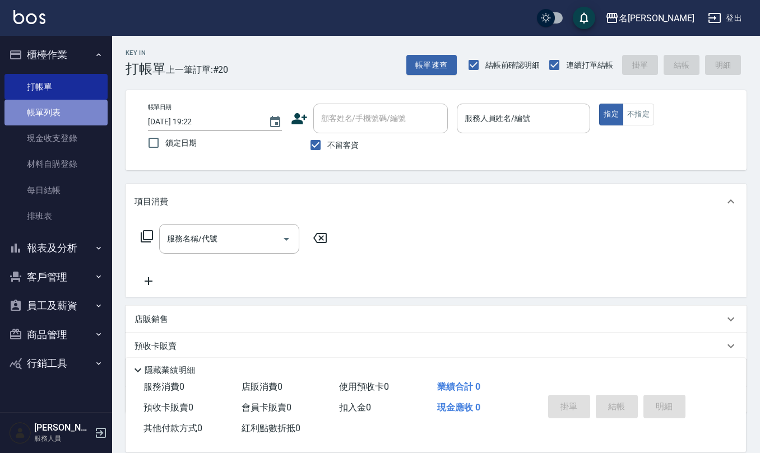
click at [72, 113] on link "帳單列表" at bounding box center [55, 113] width 103 height 26
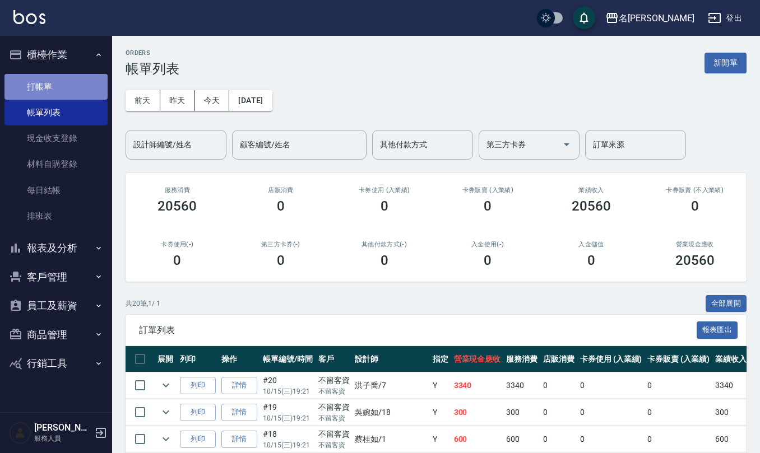
click at [67, 88] on link "打帳單" at bounding box center [55, 87] width 103 height 26
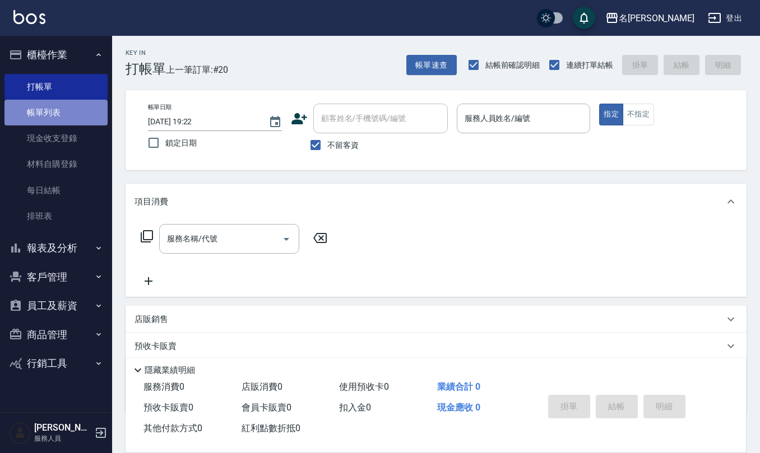
click at [55, 101] on link "帳單列表" at bounding box center [55, 113] width 103 height 26
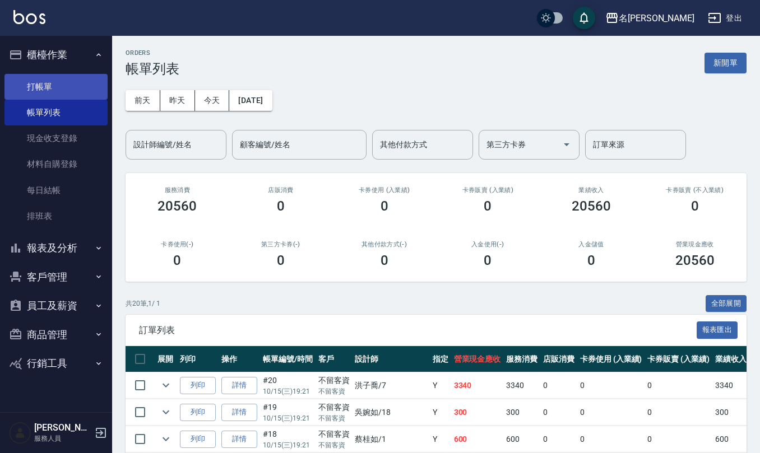
click at [66, 78] on link "打帳單" at bounding box center [55, 87] width 103 height 26
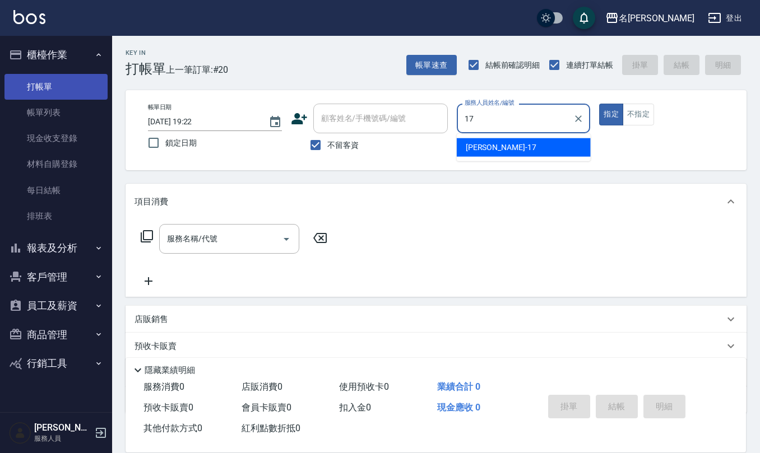
type input "[PERSON_NAME]-17"
type button "true"
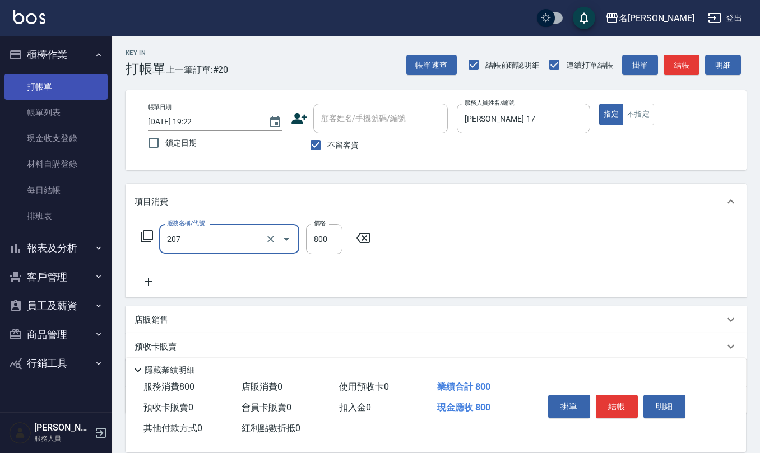
type input "清潔洗(207)"
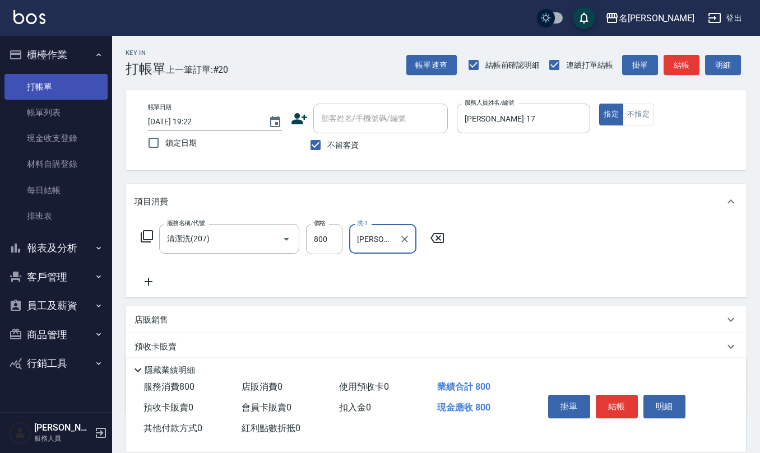
type input "[PERSON_NAME]-33"
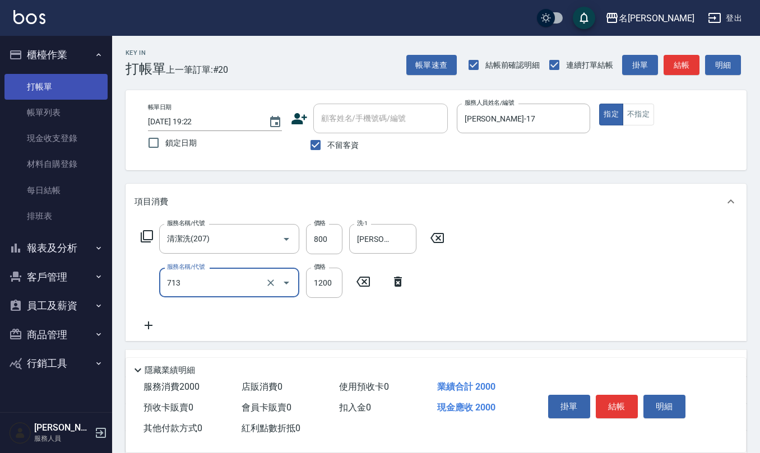
type input "水樣結構式1200(713)"
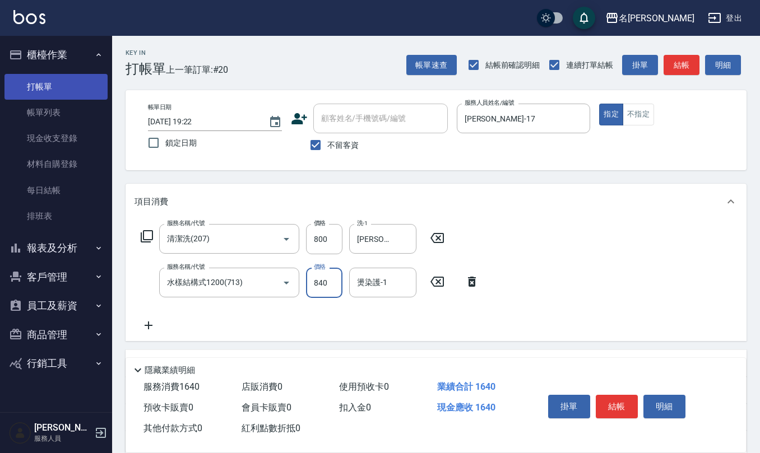
type input "840"
type input "[PERSON_NAME]-33"
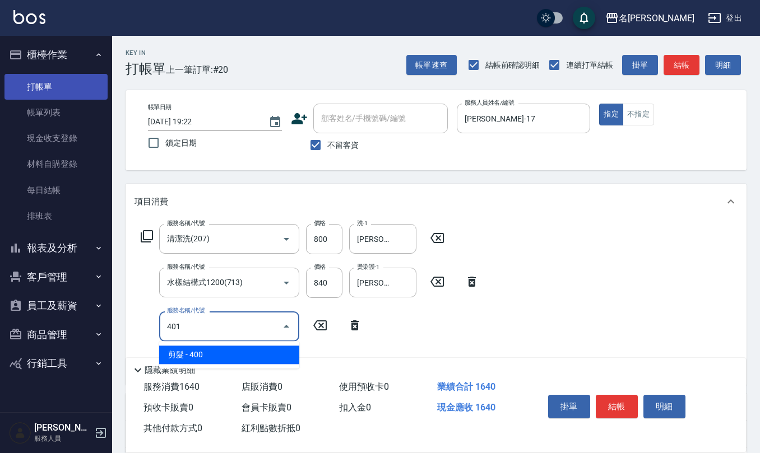
type input "剪髮(401)"
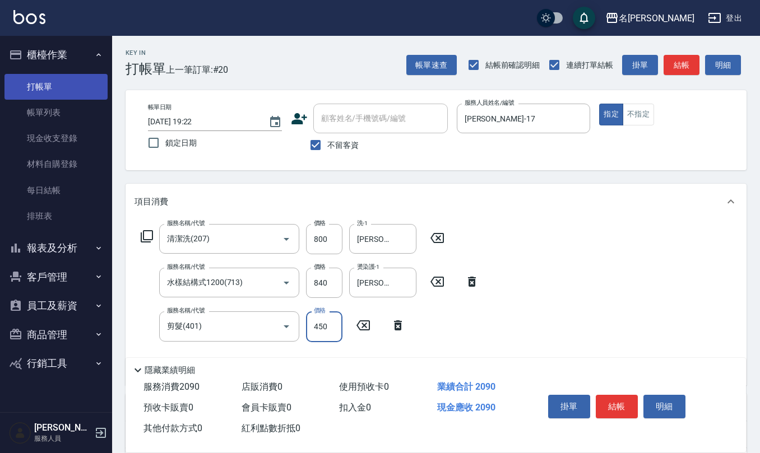
type input "450"
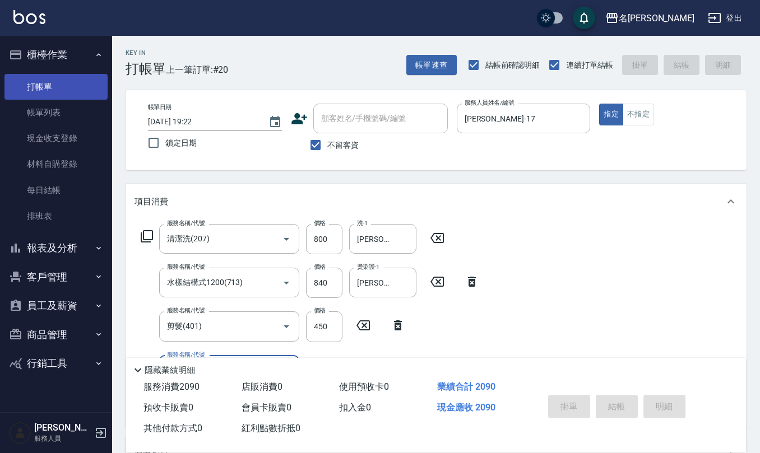
type input "[DATE] 19:23"
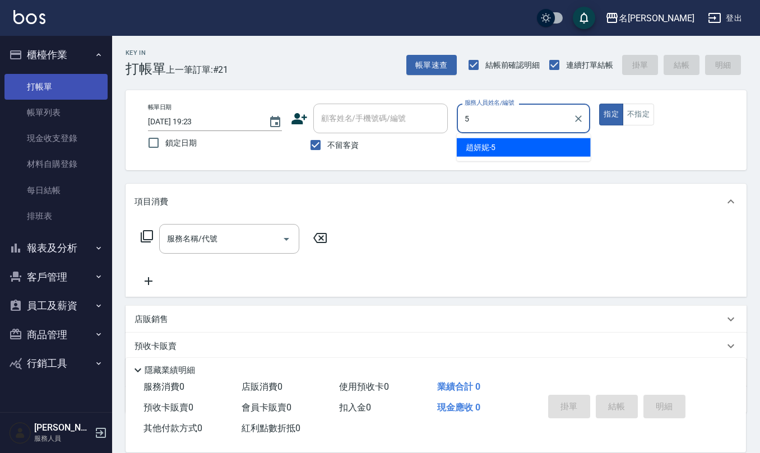
type input "[PERSON_NAME]5"
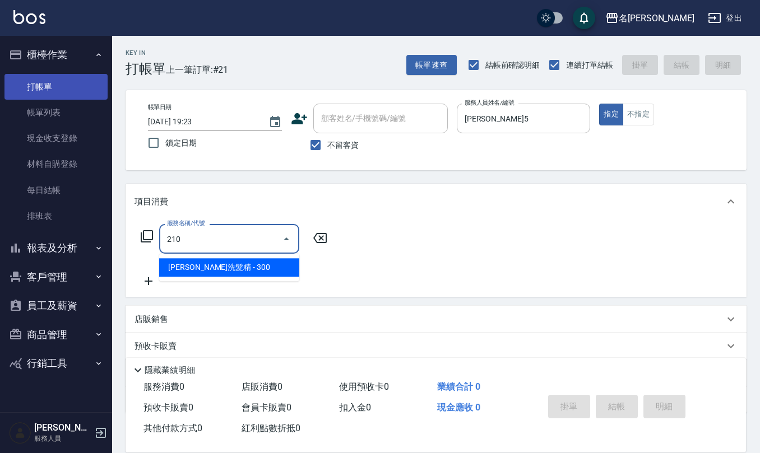
type input "歐娜洗髮精(210)"
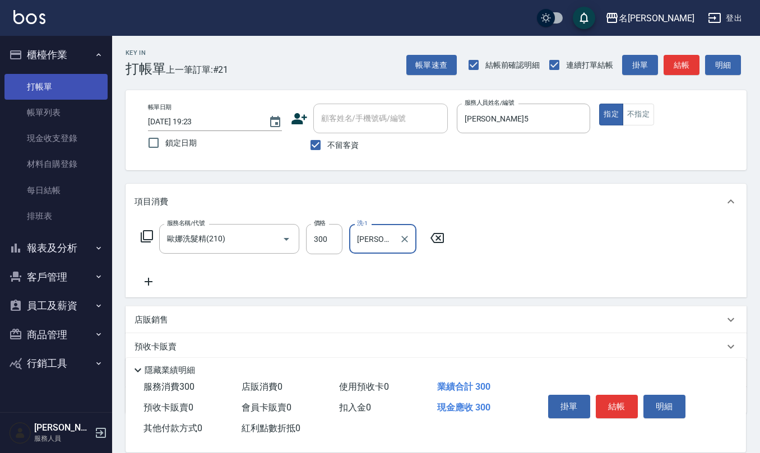
type input "[PERSON_NAME]5"
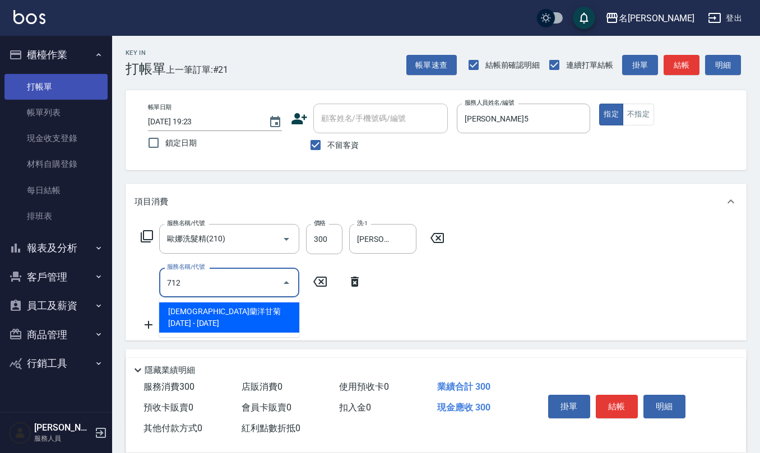
type input "伊蘭洋甘菊1000(712)"
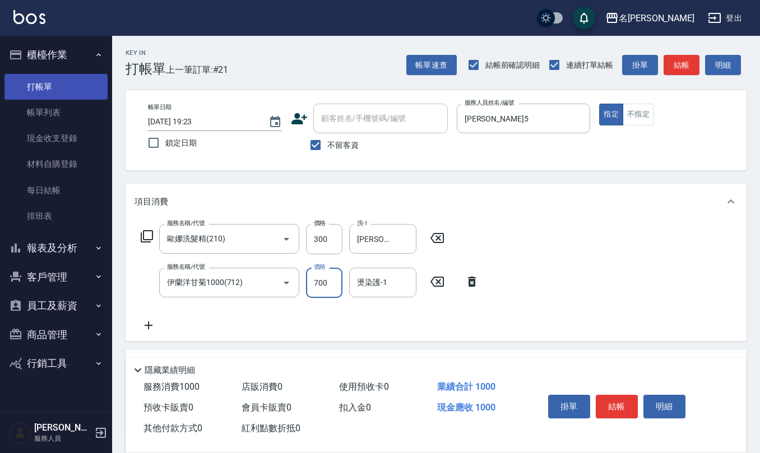
type input "700"
type input "[PERSON_NAME]5"
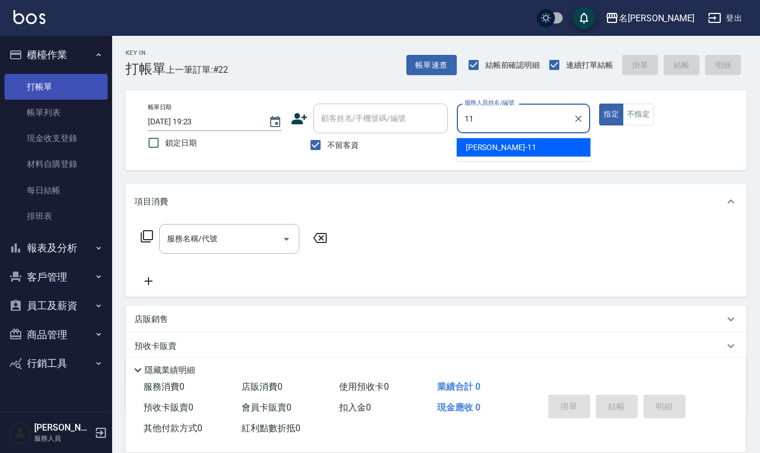
type input "[PERSON_NAME]橙-11"
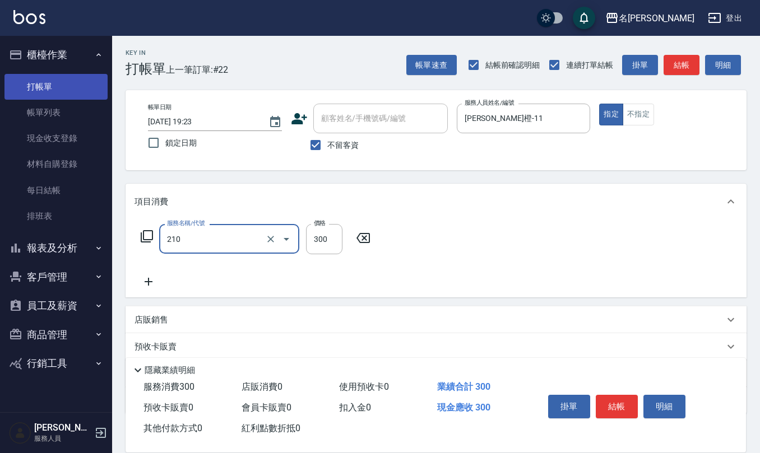
type input "歐娜洗髮精(210)"
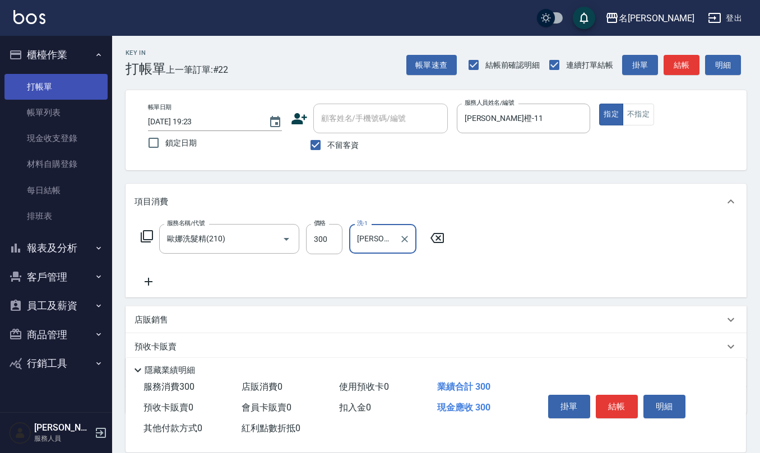
type input "[PERSON_NAME]橙-11"
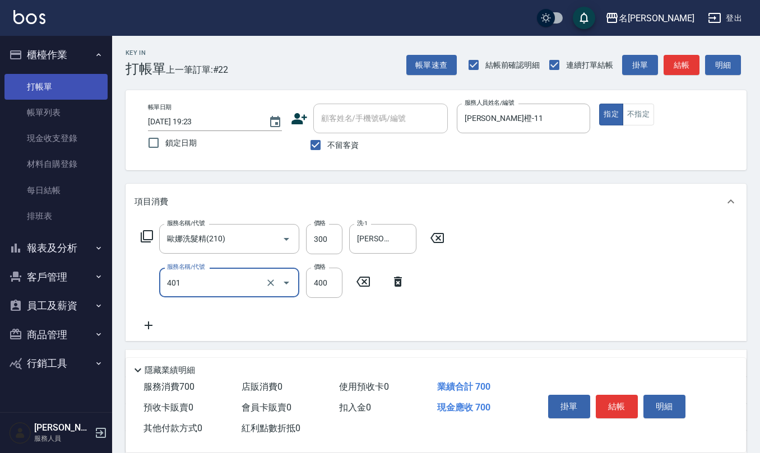
type input "剪髮(401)"
type input "180"
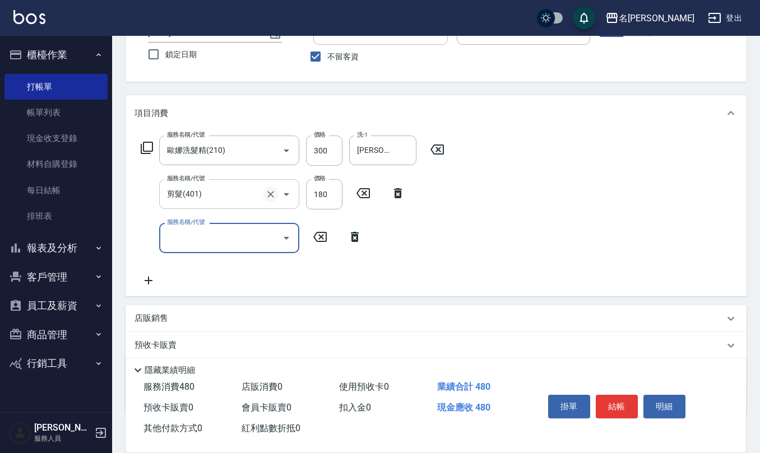
scroll to position [149, 0]
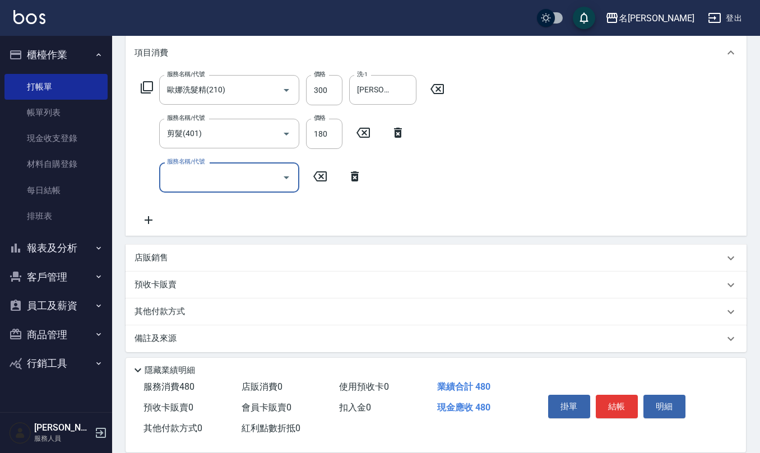
click at [185, 267] on div "店販銷售" at bounding box center [436, 258] width 621 height 27
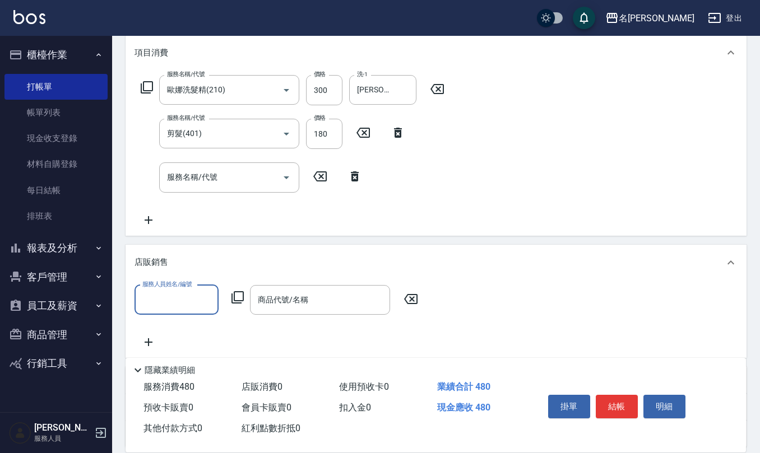
scroll to position [1, 0]
type input "[PERSON_NAME]橙-11"
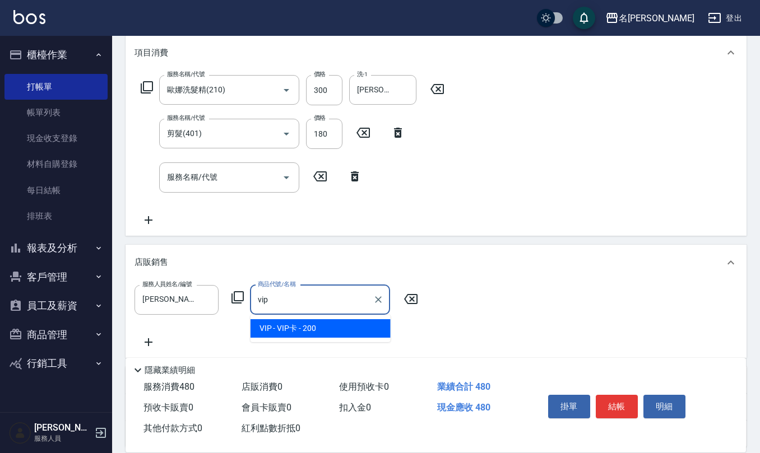
type input "VIP卡"
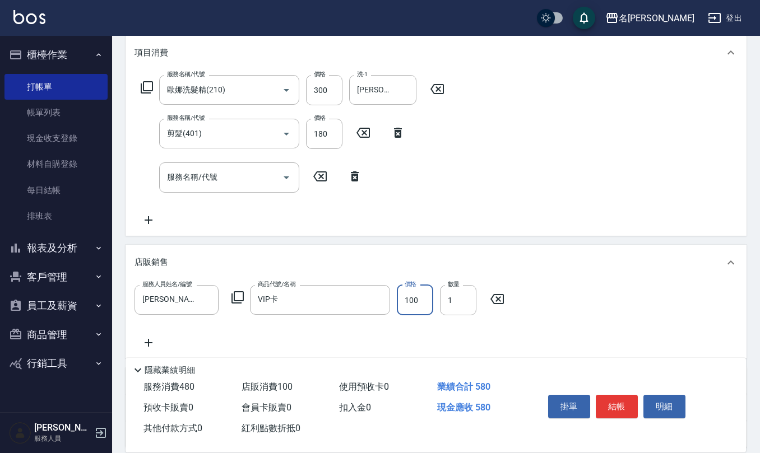
type input "100"
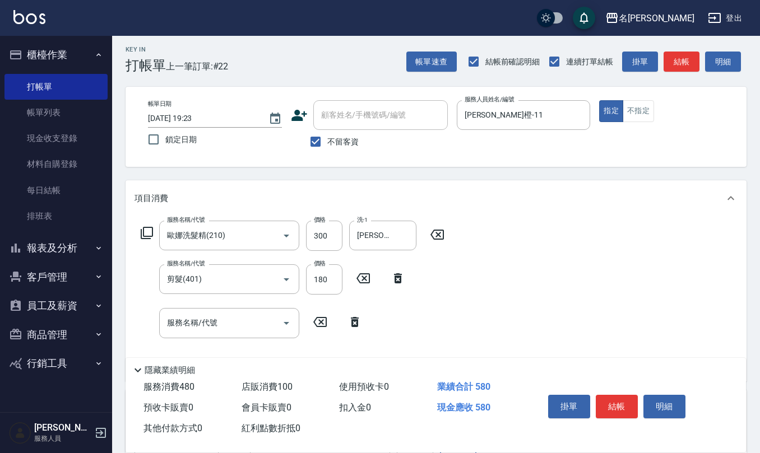
scroll to position [0, 0]
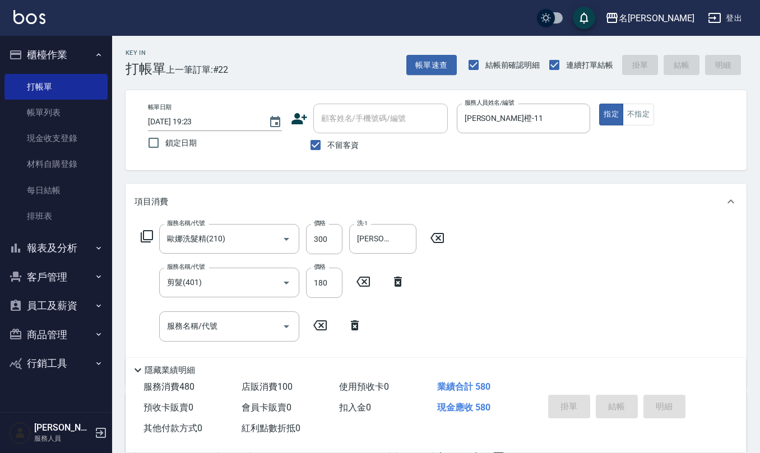
type input "[DATE] 19:24"
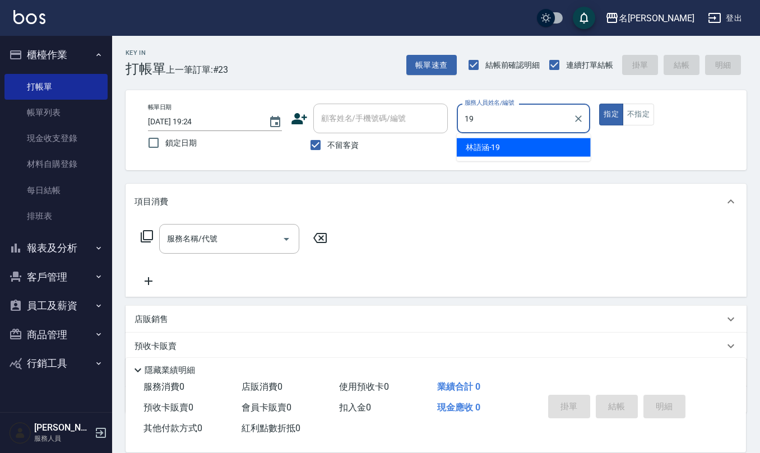
type input "[PERSON_NAME]-19"
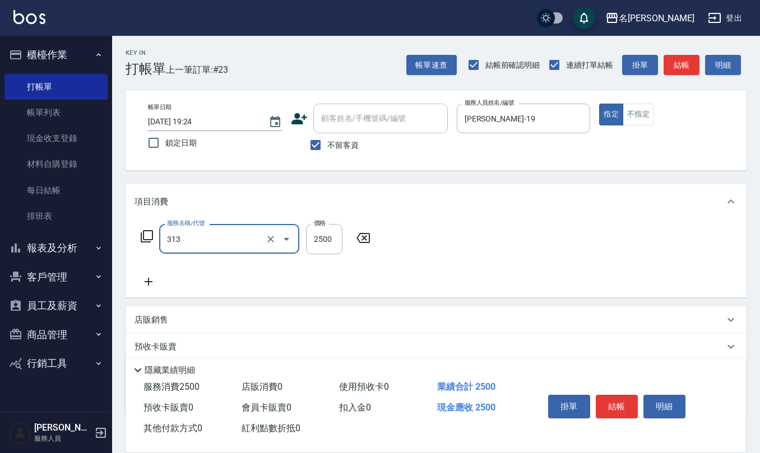
type input "生化還原2500(313)"
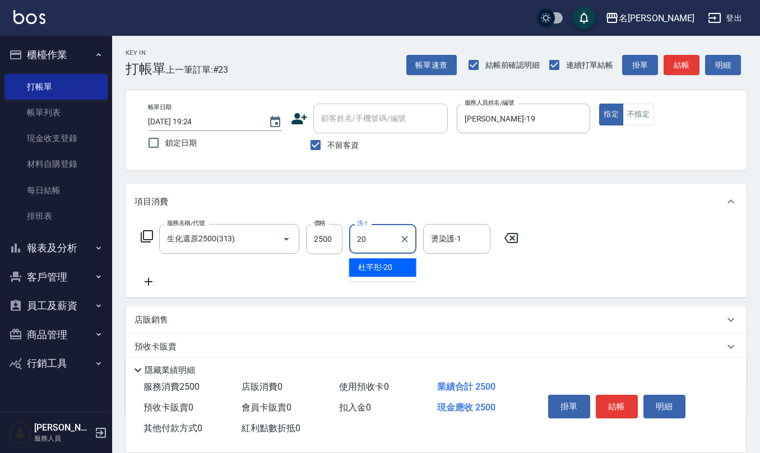
type input "[PERSON_NAME]-20"
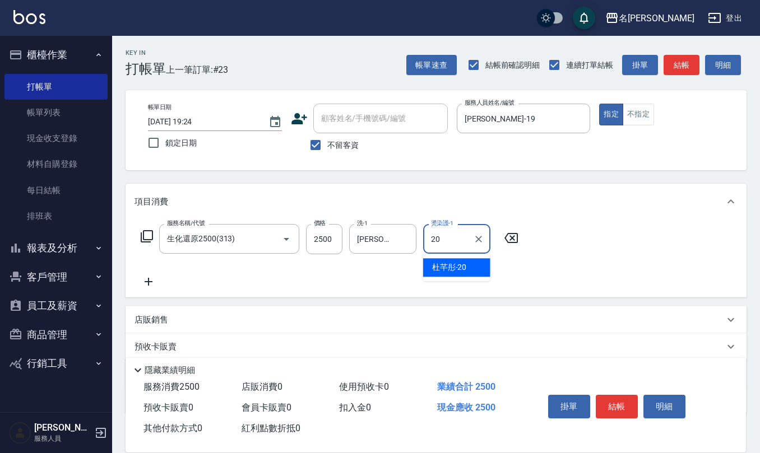
type input "[PERSON_NAME]-20"
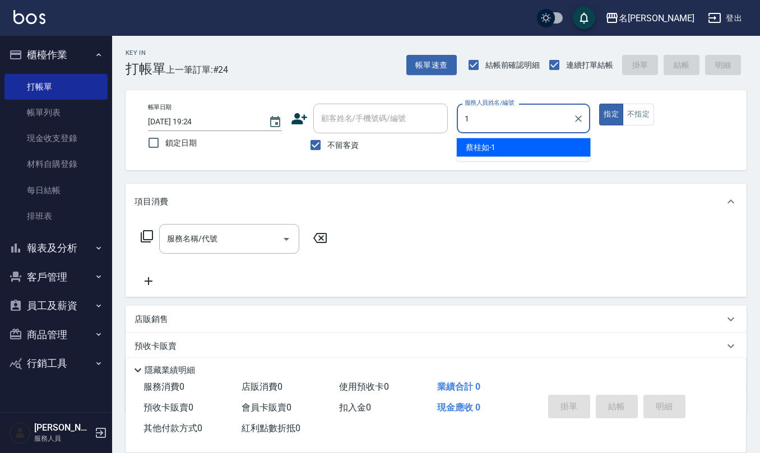
type input "[PERSON_NAME]1"
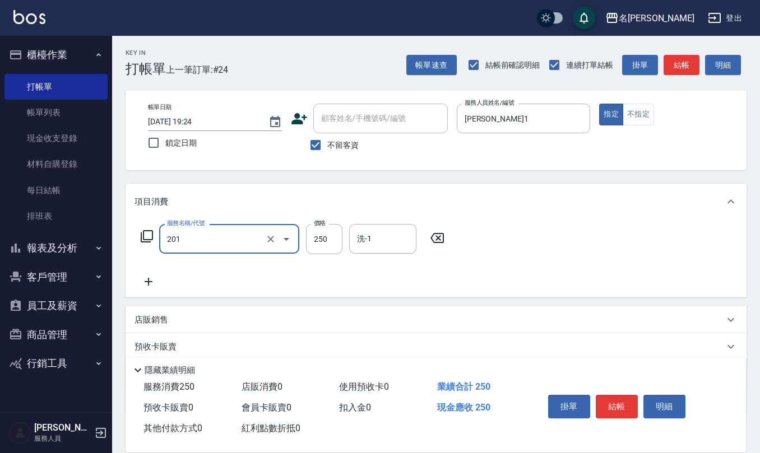
type input "洗髮(201)"
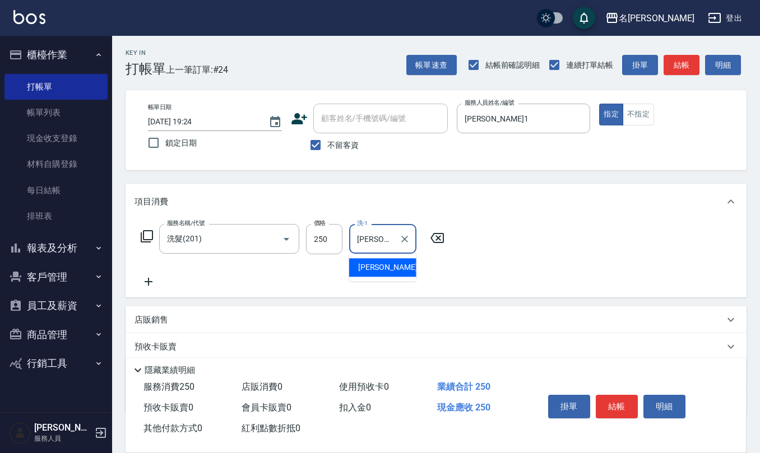
type input "[PERSON_NAME]-23"
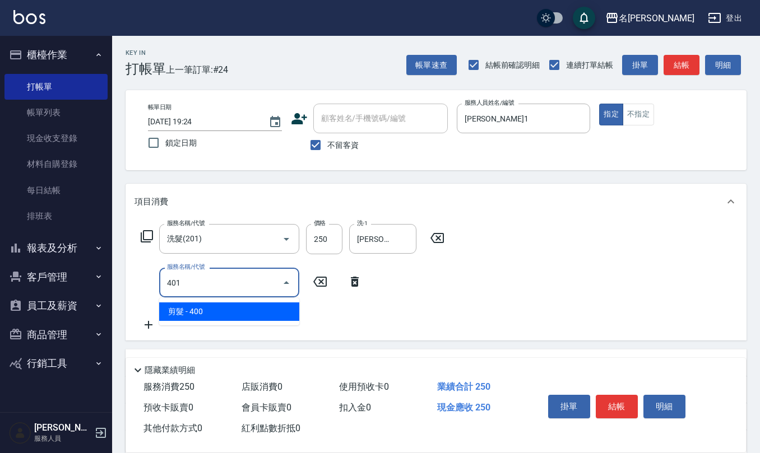
type input "剪髮(401)"
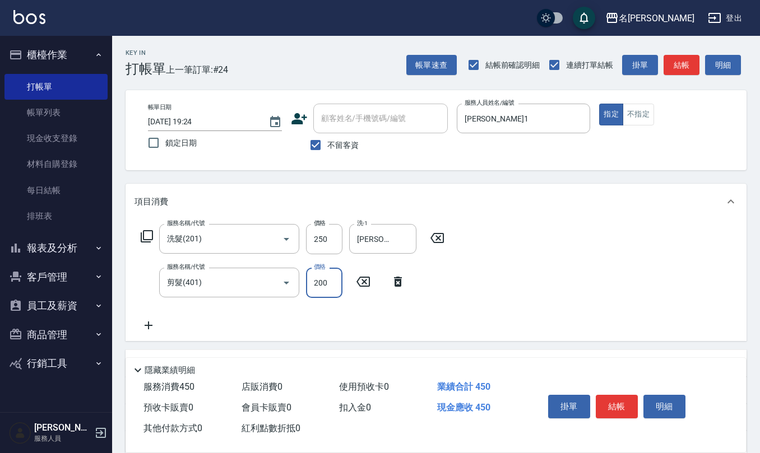
type input "200"
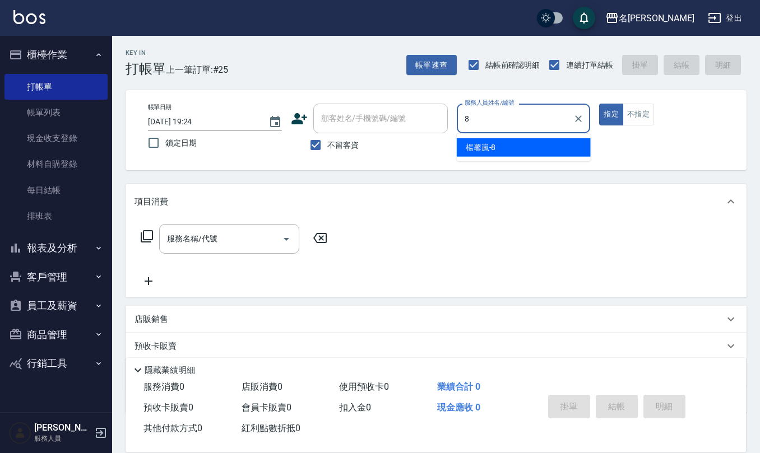
type input "[PERSON_NAME]-8"
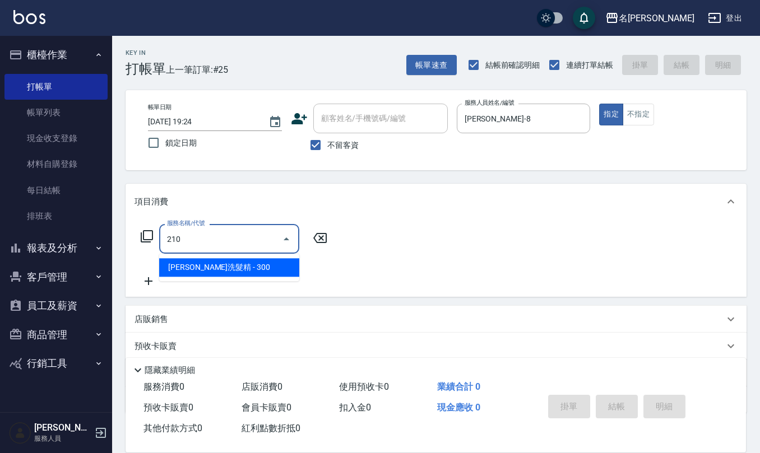
type input "歐娜洗髮精(210)"
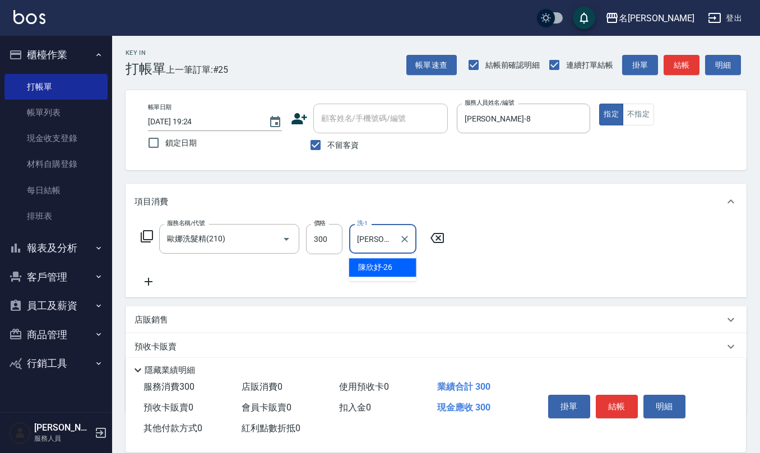
type input "[PERSON_NAME]-26"
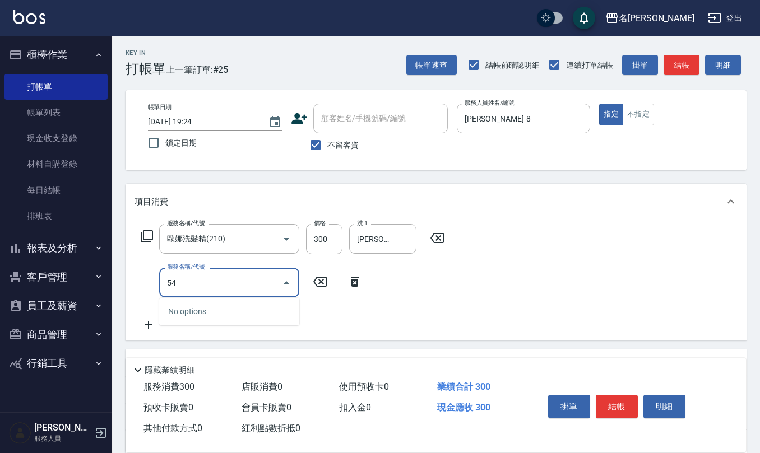
type input "5"
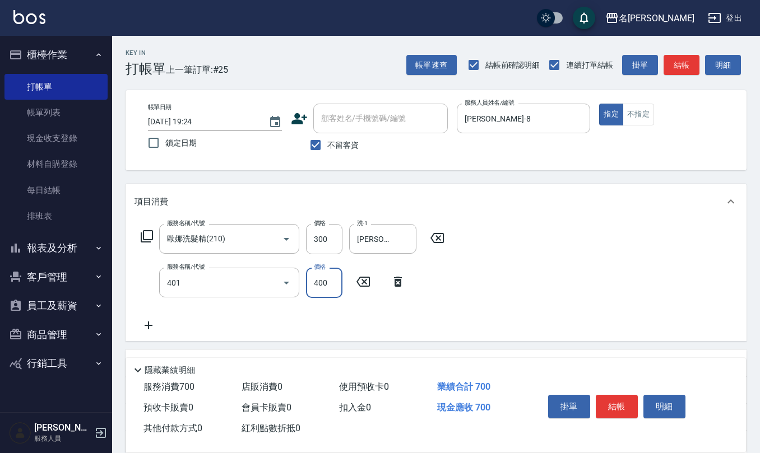
type input "剪髮(401)"
type input "200"
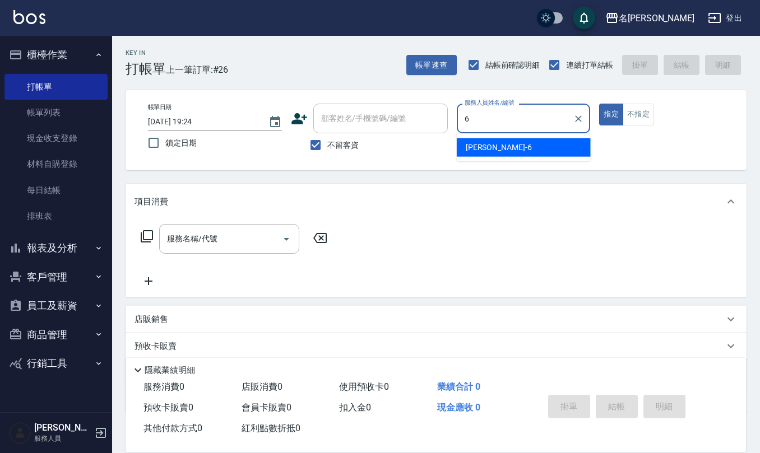
type input "[PERSON_NAME]-6"
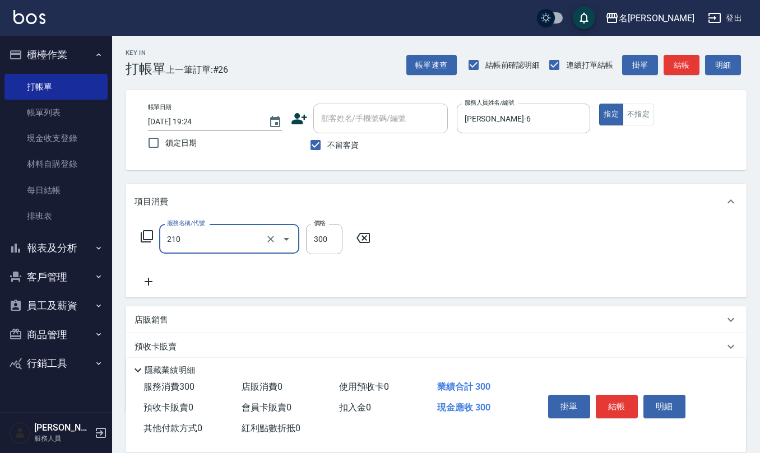
type input "歐娜洗髮精(210)"
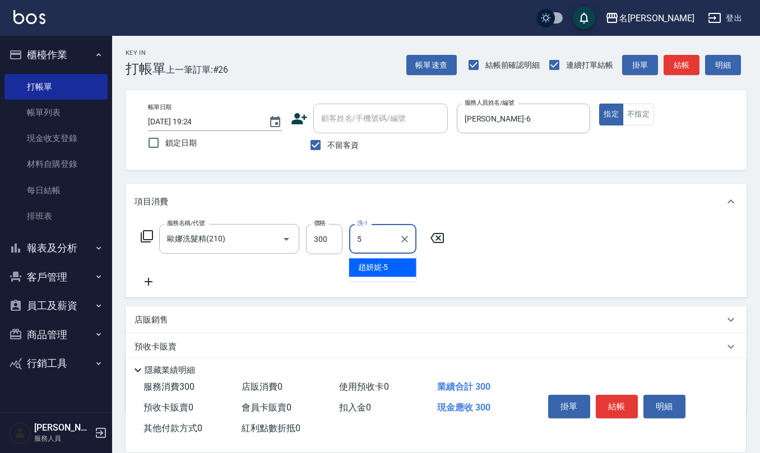
type input "[PERSON_NAME]5"
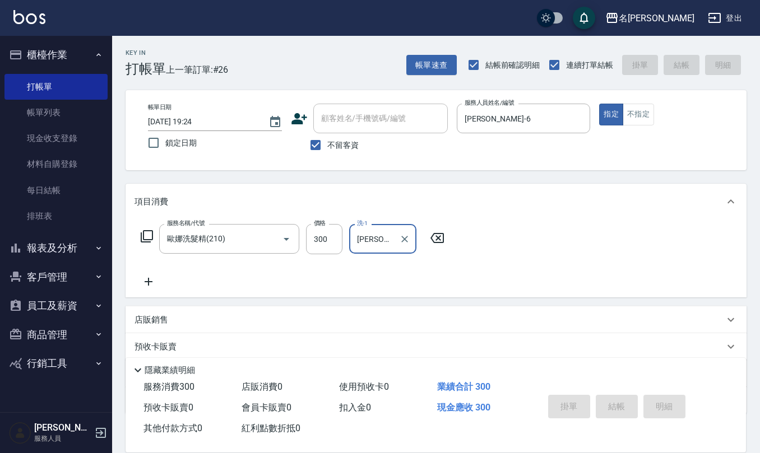
type input "[DATE] 19:25"
